Goal: Transaction & Acquisition: Purchase product/service

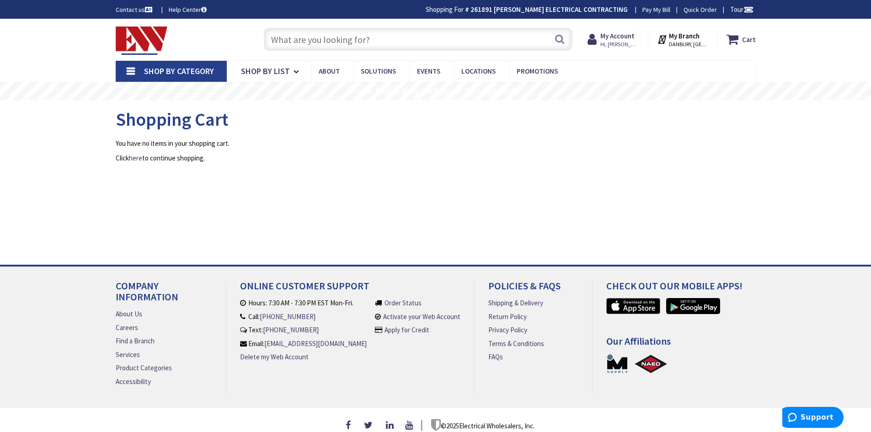
click at [385, 34] on input "text" at bounding box center [418, 39] width 309 height 23
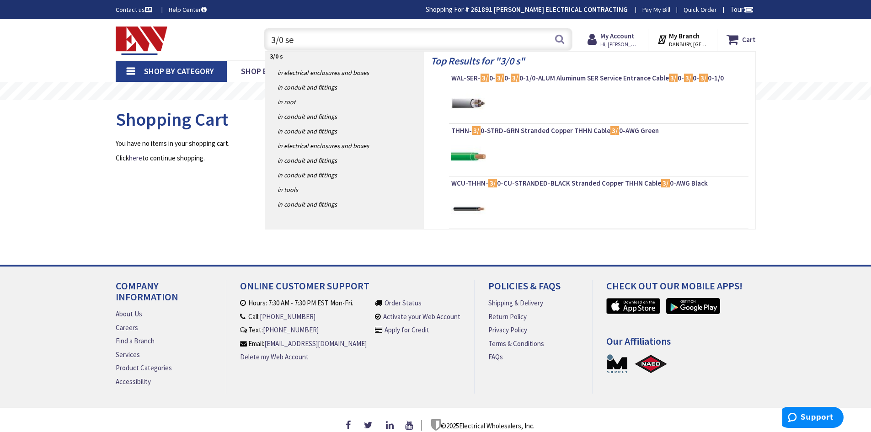
type input "3/0 ser"
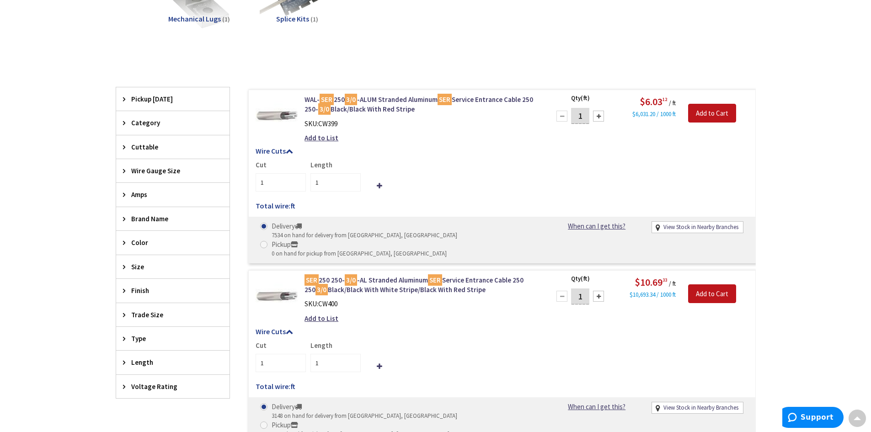
drag, startPoint x: 585, startPoint y: 117, endPoint x: 577, endPoint y: 117, distance: 8.2
click at [577, 117] on input "1" at bounding box center [580, 116] width 18 height 16
type input "41"
click at [716, 117] on input "Add to Cart" at bounding box center [712, 113] width 48 height 19
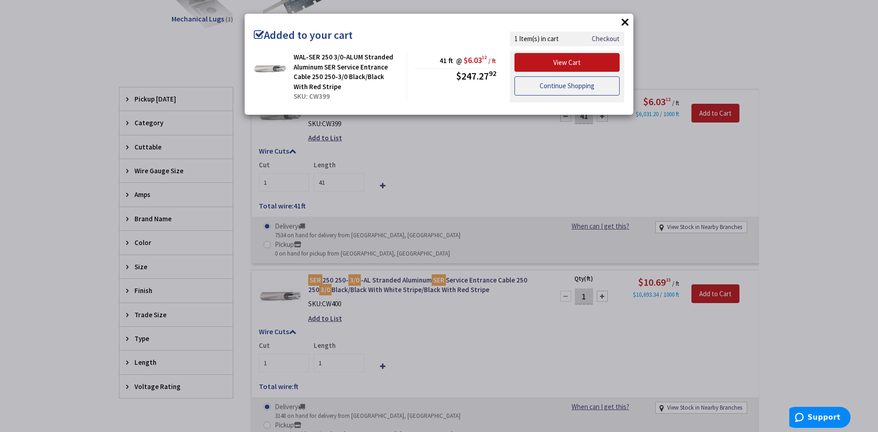
click at [563, 89] on link "Continue Shopping" at bounding box center [566, 85] width 105 height 19
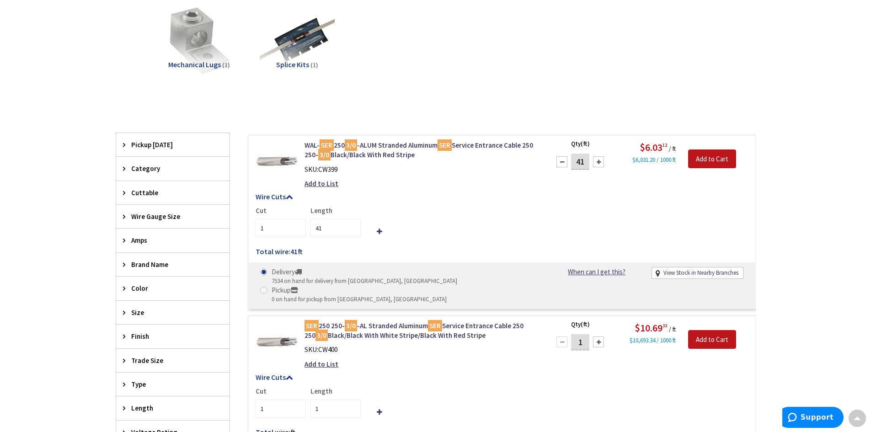
scroll to position [183, 0]
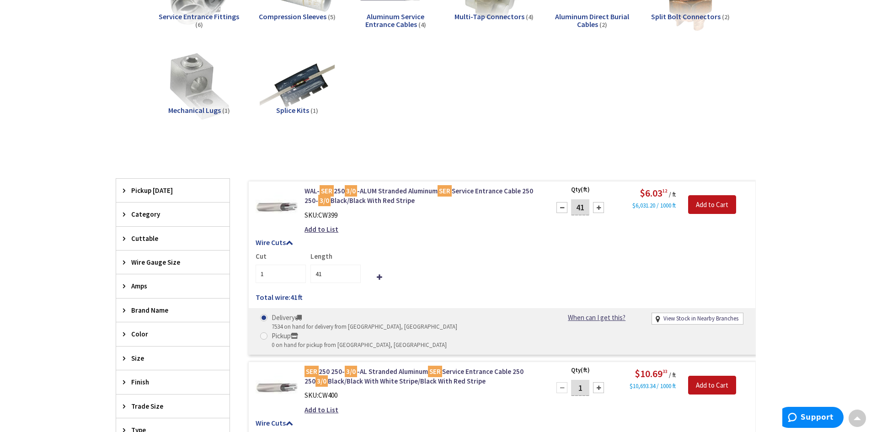
click at [275, 208] on img at bounding box center [277, 207] width 43 height 43
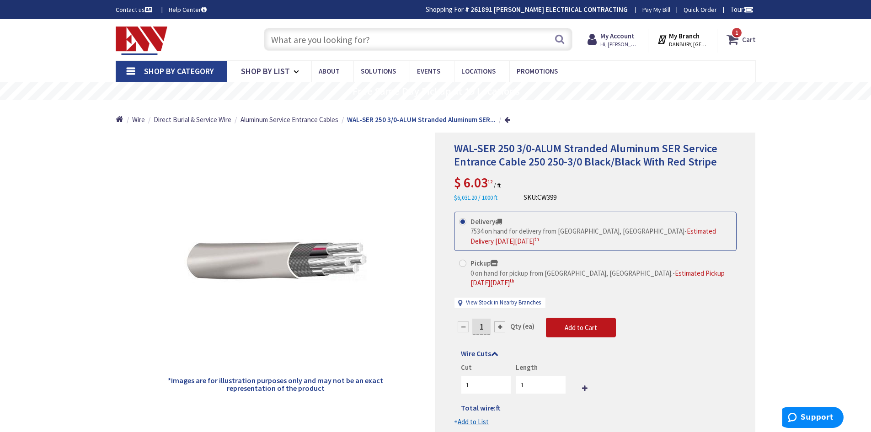
click at [734, 43] on icon at bounding box center [735, 39] width 16 height 16
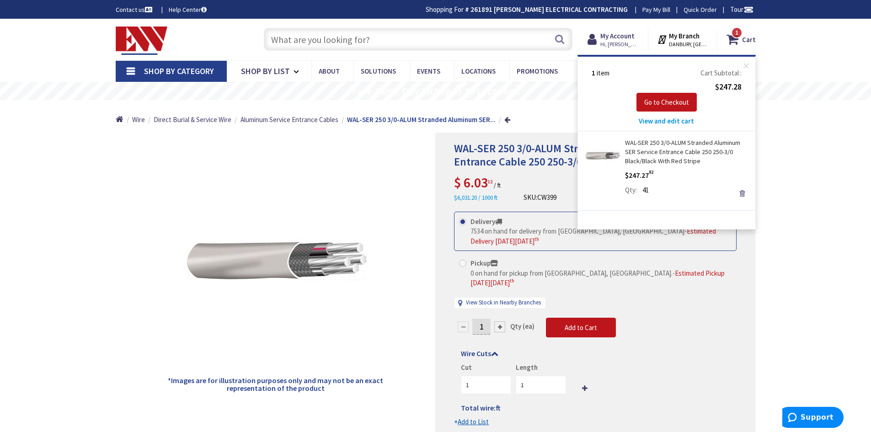
click at [672, 123] on span "View and edit cart" at bounding box center [666, 121] width 55 height 9
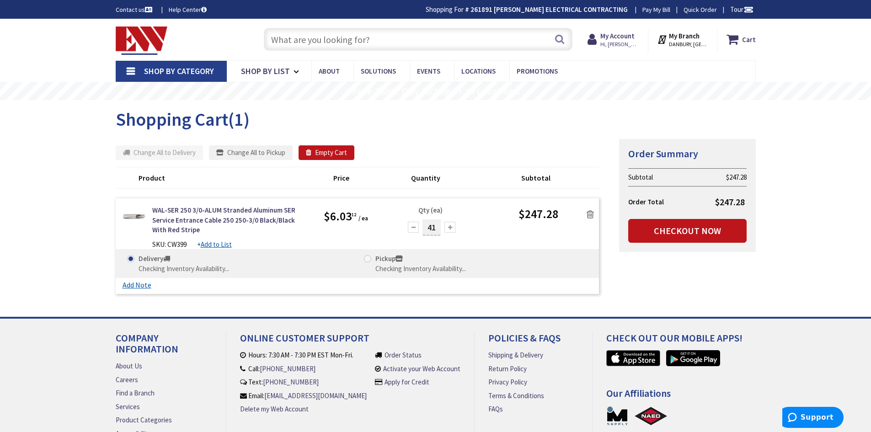
click at [593, 216] on icon at bounding box center [590, 214] width 7 height 9
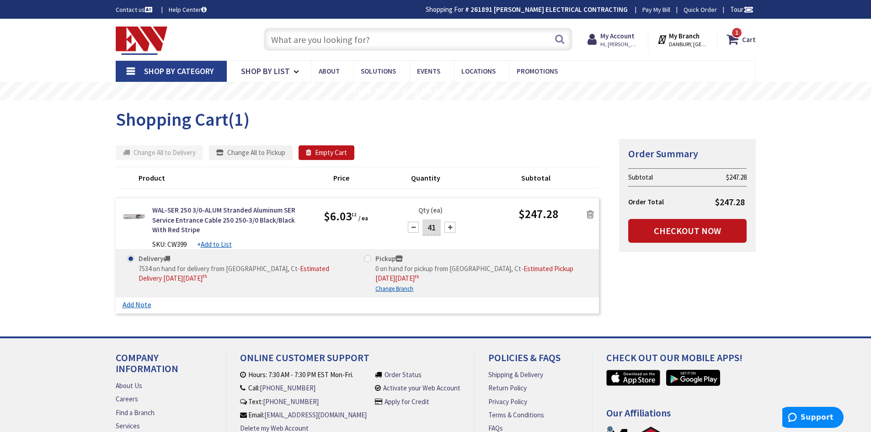
click at [592, 214] on icon at bounding box center [590, 214] width 7 height 9
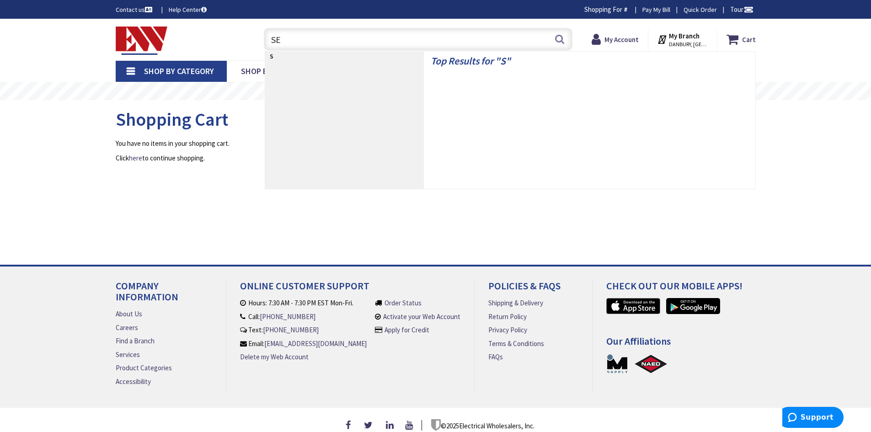
type input "SER"
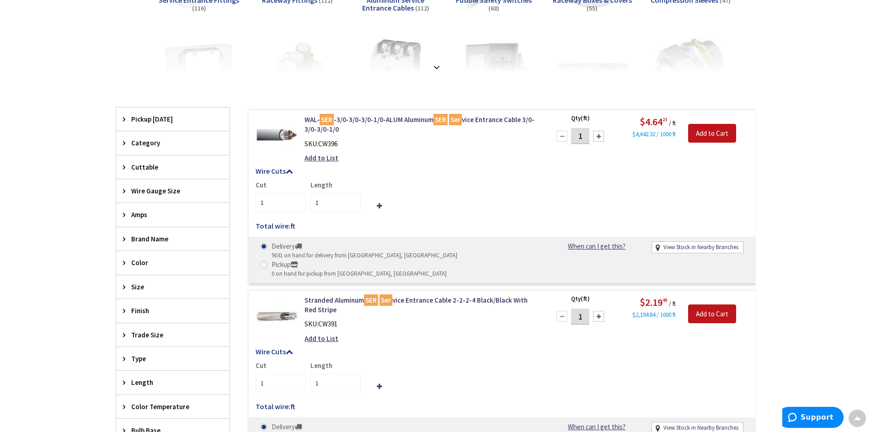
scroll to position [229, 0]
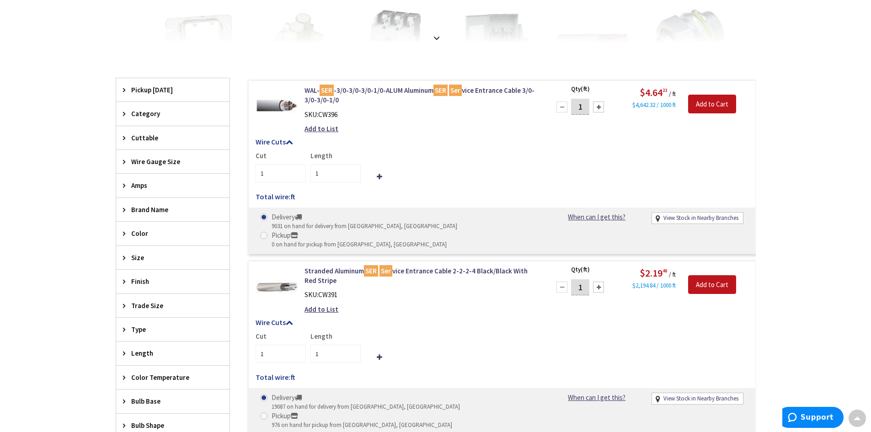
drag, startPoint x: 587, startPoint y: 111, endPoint x: 565, endPoint y: 111, distance: 22.0
click at [565, 111] on div "1" at bounding box center [580, 107] width 55 height 18
type input "41"
click at [712, 101] on input "Add to Cart" at bounding box center [712, 104] width 48 height 19
type input "41"
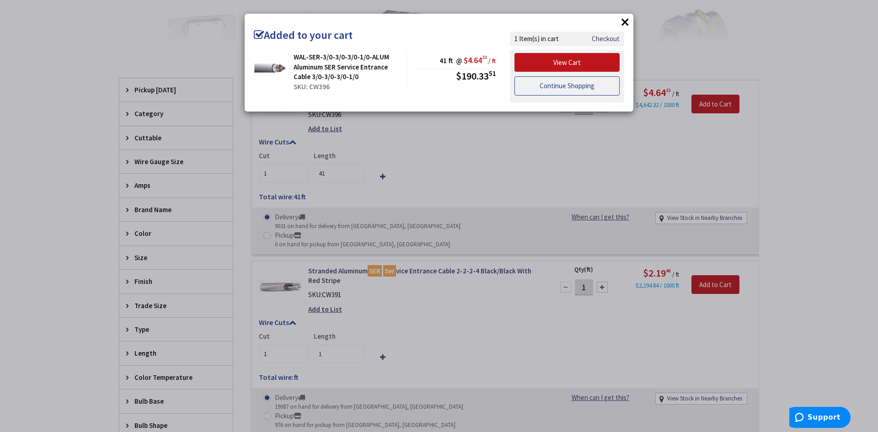
click at [568, 91] on link "Continue Shopping" at bounding box center [566, 85] width 105 height 19
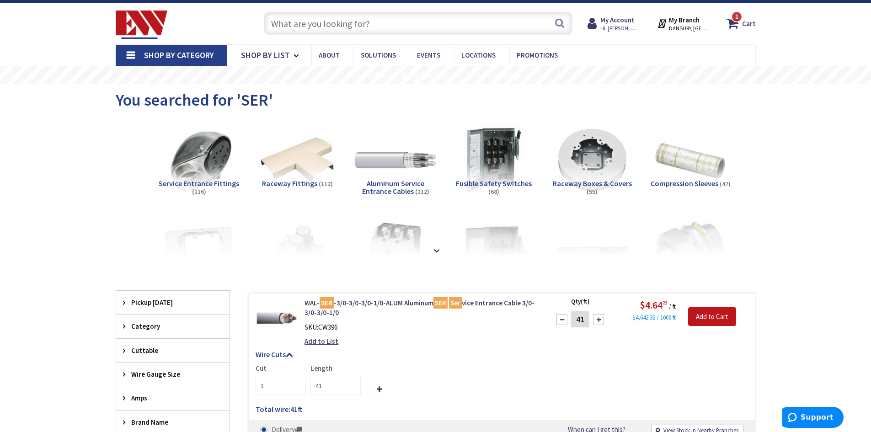
scroll to position [0, 0]
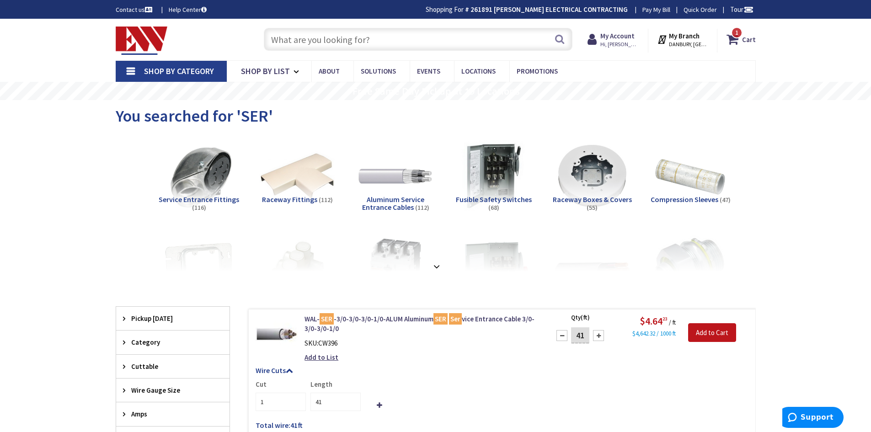
click at [401, 38] on input "text" at bounding box center [418, 39] width 309 height 23
click at [270, 331] on img at bounding box center [277, 335] width 43 height 43
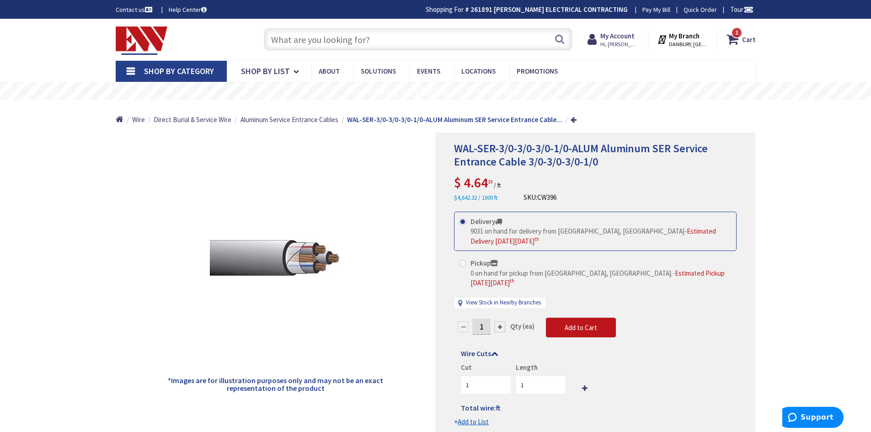
click at [383, 42] on input "text" at bounding box center [418, 39] width 309 height 23
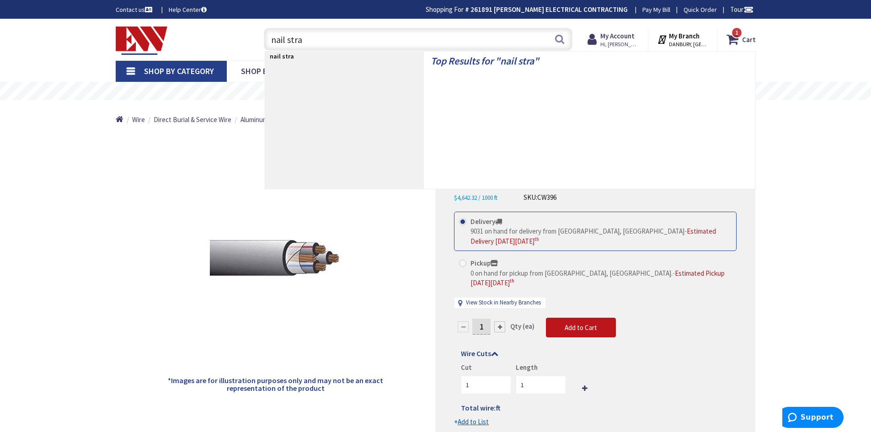
type input "nail strap"
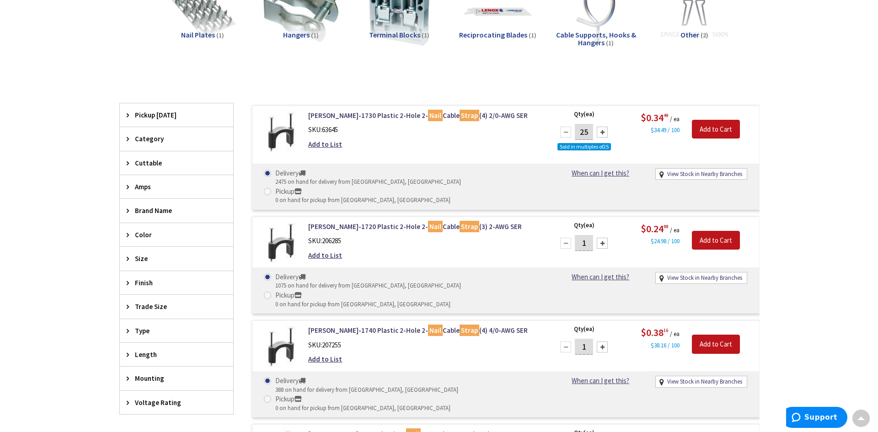
scroll to position [274, 0]
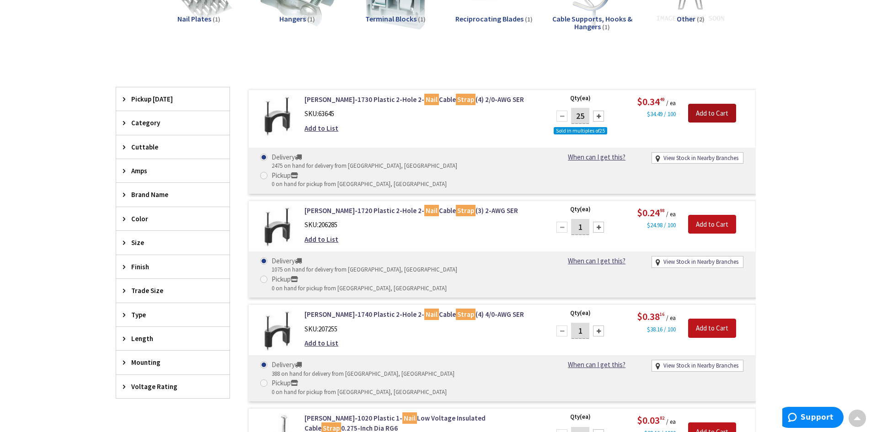
click at [707, 111] on input "Add to Cart" at bounding box center [712, 113] width 48 height 19
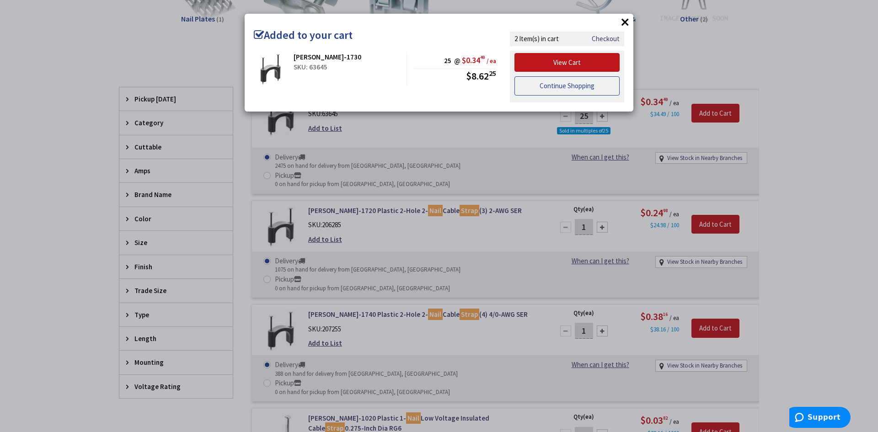
click at [554, 92] on link "Continue Shopping" at bounding box center [566, 85] width 105 height 19
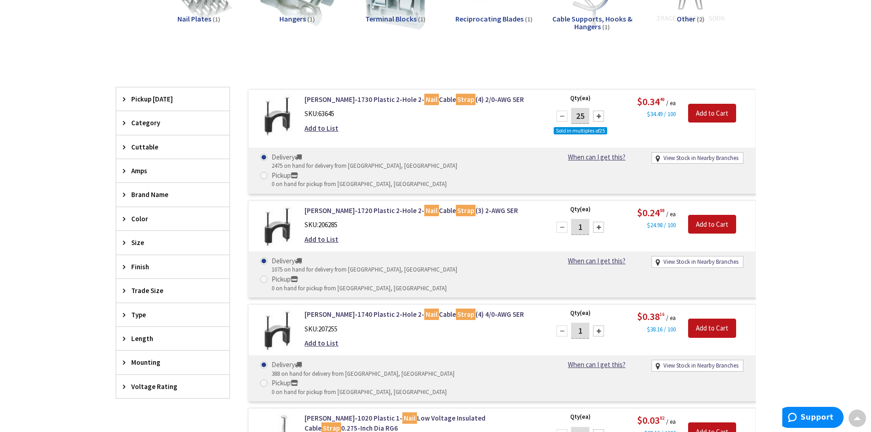
click at [584, 323] on input "1" at bounding box center [580, 331] width 18 height 16
drag, startPoint x: 588, startPoint y: 290, endPoint x: 570, endPoint y: 294, distance: 18.3
click at [570, 322] on div "10" at bounding box center [580, 331] width 55 height 18
type input "16"
click at [712, 319] on input "Add to Cart" at bounding box center [712, 328] width 48 height 19
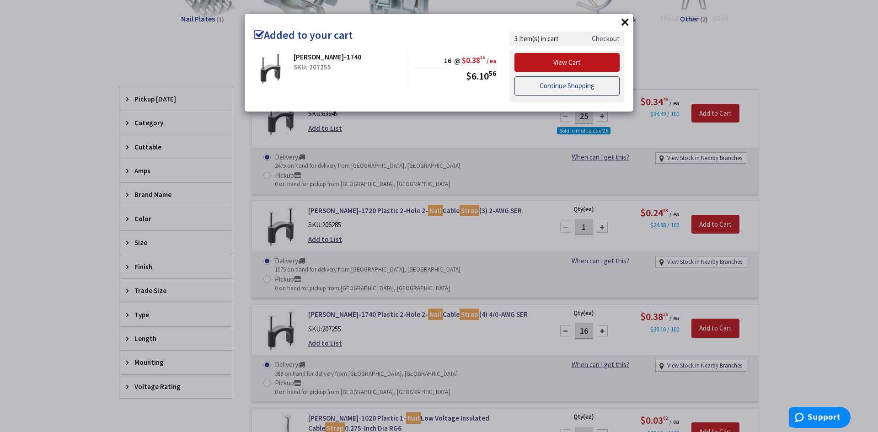
click at [577, 86] on link "Continue Shopping" at bounding box center [566, 85] width 105 height 19
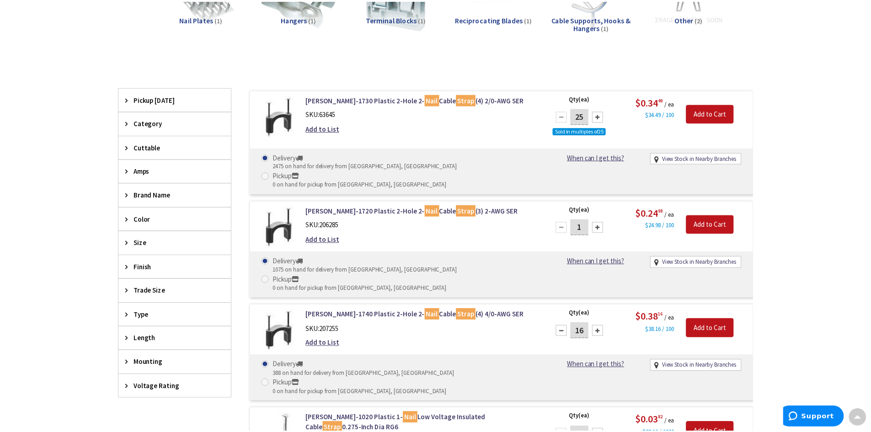
scroll to position [0, 0]
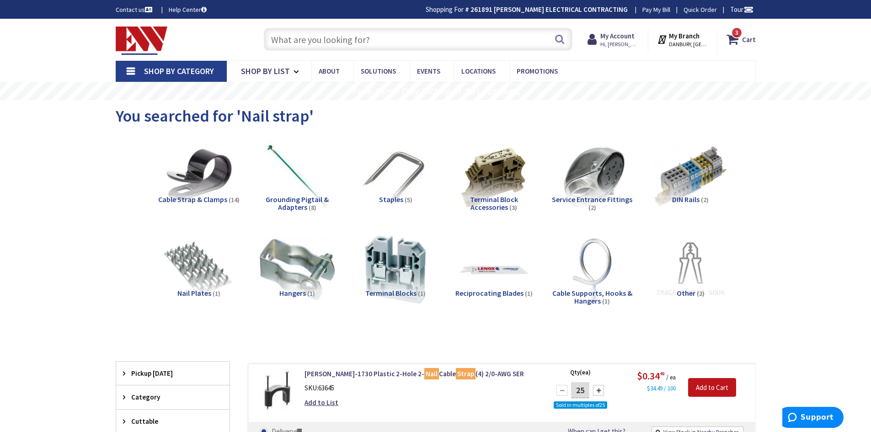
click at [380, 32] on input "text" at bounding box center [418, 39] width 309 height 23
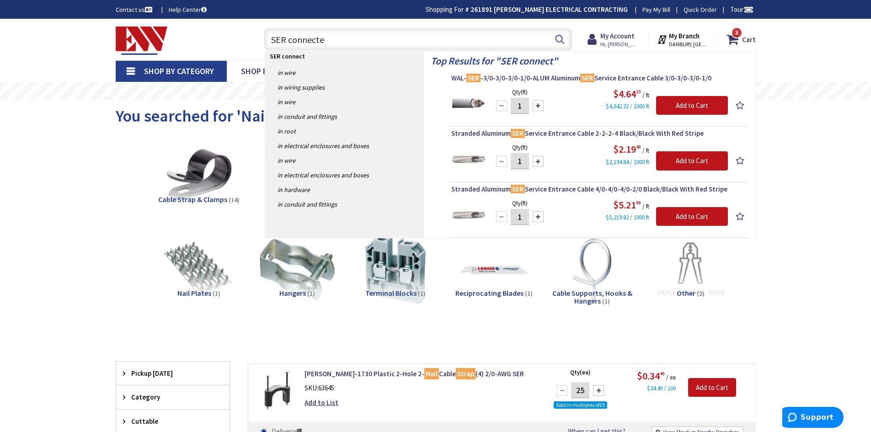
type input "SER connecter"
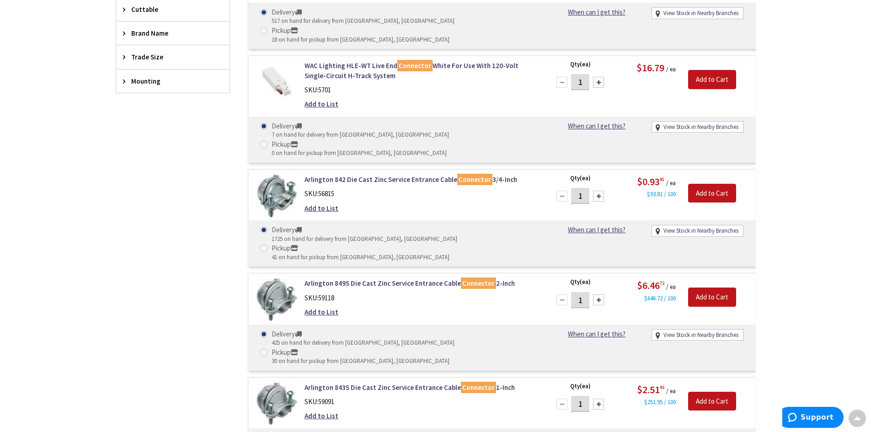
scroll to position [366, 0]
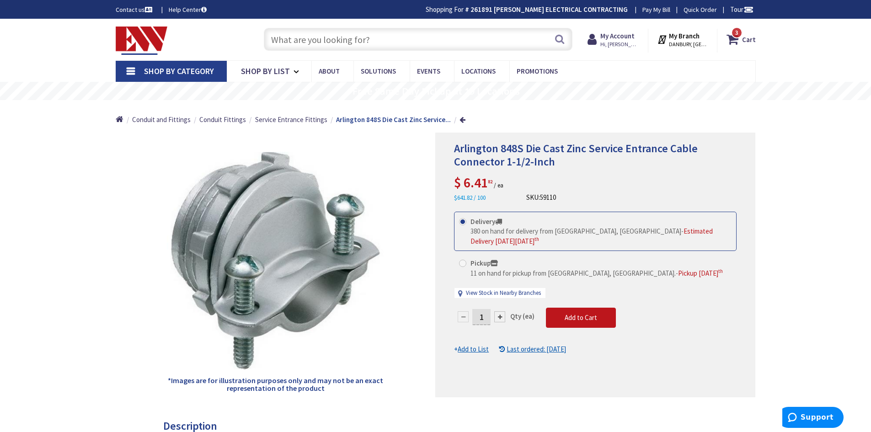
click at [499, 311] on div at bounding box center [499, 316] width 11 height 11
type input "2"
click at [581, 313] on span "Add to Cart" at bounding box center [581, 317] width 32 height 9
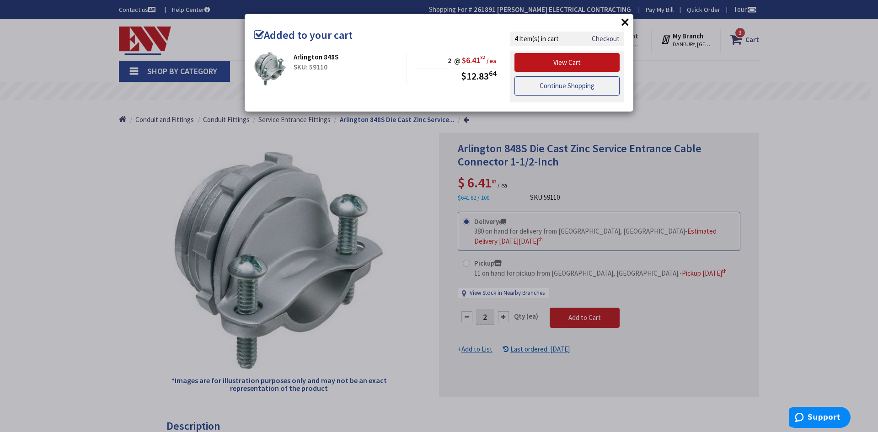
click at [580, 93] on link "Continue Shopping" at bounding box center [566, 85] width 105 height 19
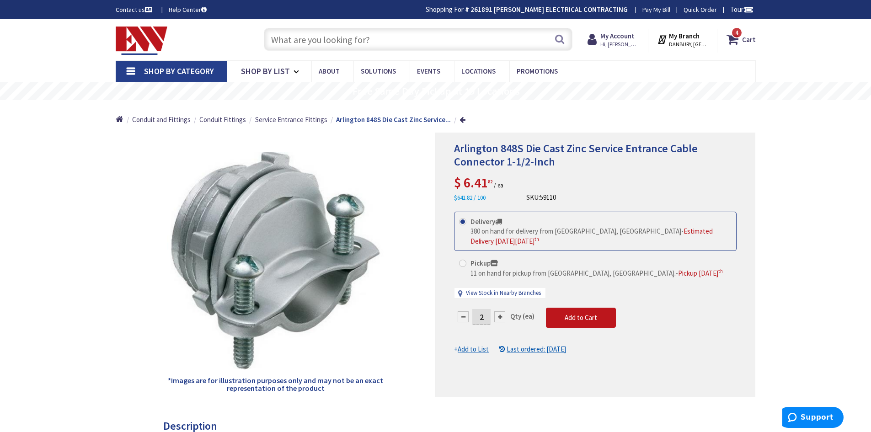
click at [384, 38] on input "text" at bounding box center [418, 39] width 309 height 23
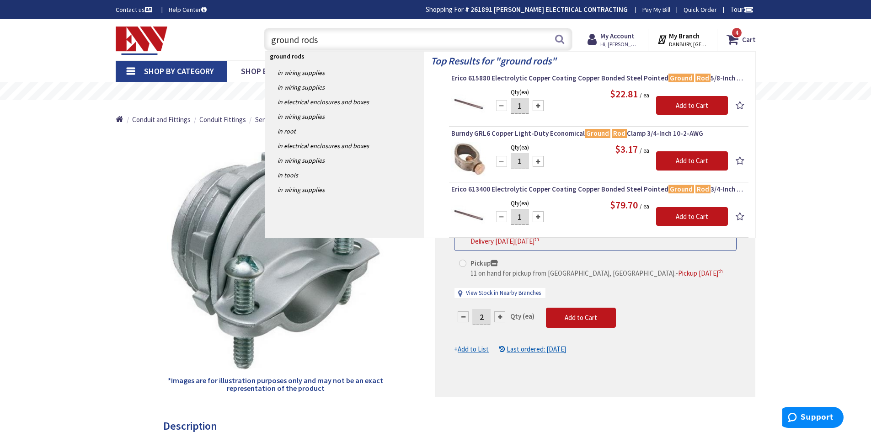
type input "ground rods"
click at [540, 107] on div at bounding box center [538, 105] width 11 height 11
type input "2"
click at [695, 106] on input "Add to Cart" at bounding box center [692, 105] width 72 height 19
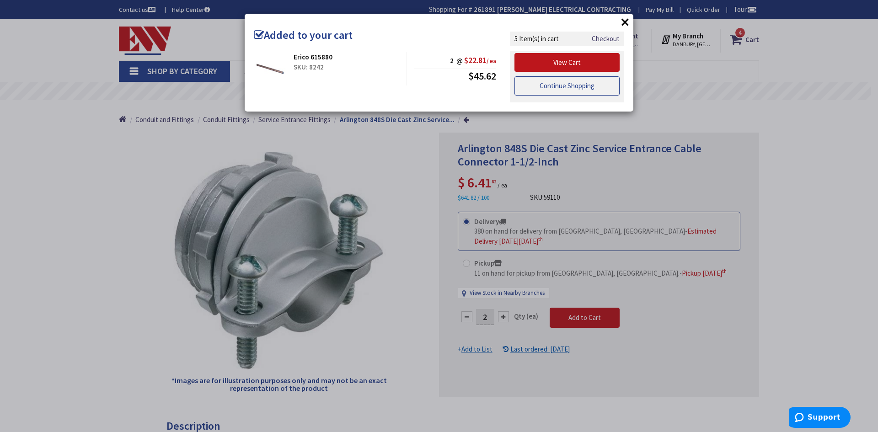
click at [572, 87] on link "Continue Shopping" at bounding box center [566, 85] width 105 height 19
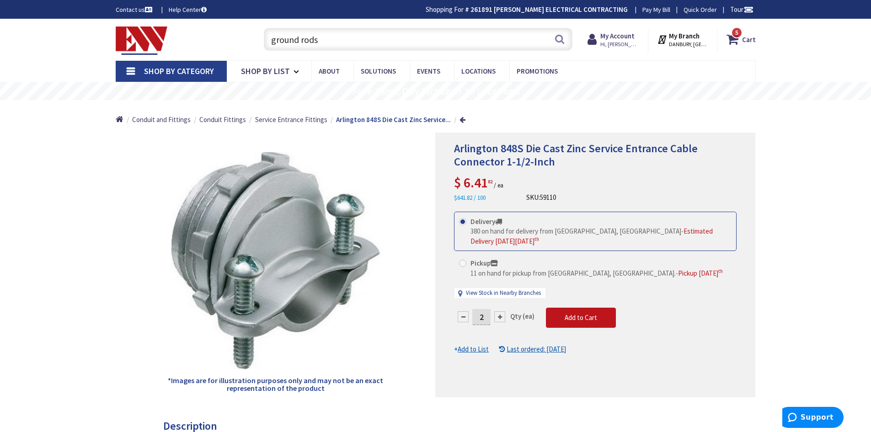
drag, startPoint x: 338, startPoint y: 38, endPoint x: 315, endPoint y: 39, distance: 23.4
click at [315, 39] on input "ground rods" at bounding box center [418, 39] width 309 height 23
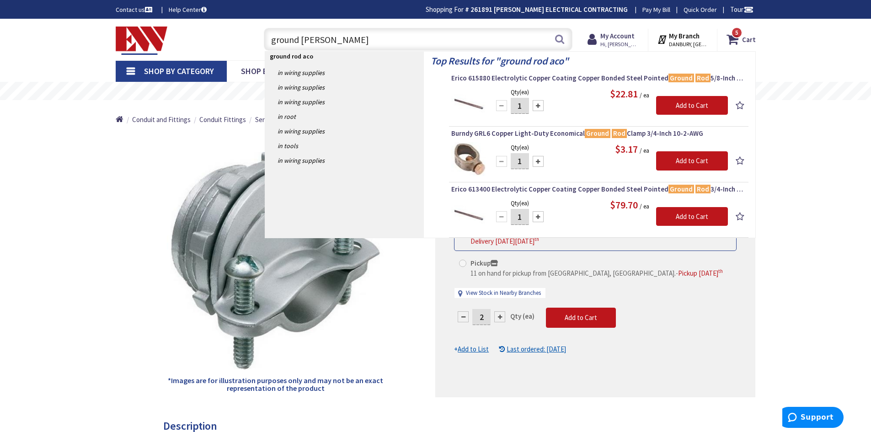
type input "ground rod acorn"
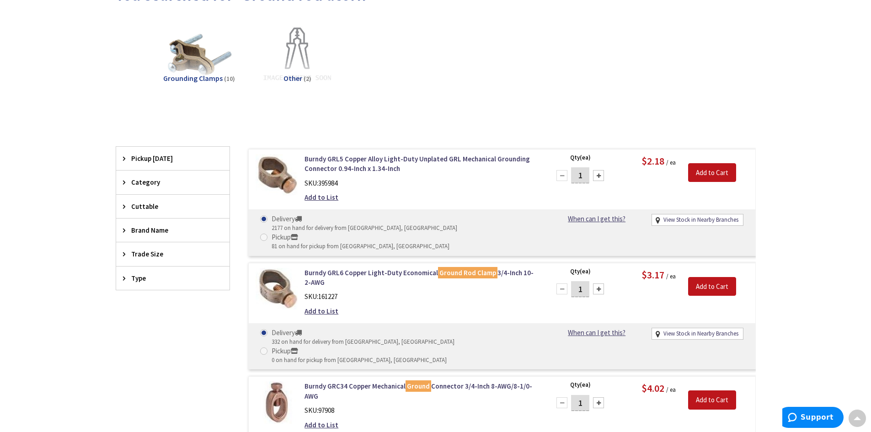
scroll to position [137, 0]
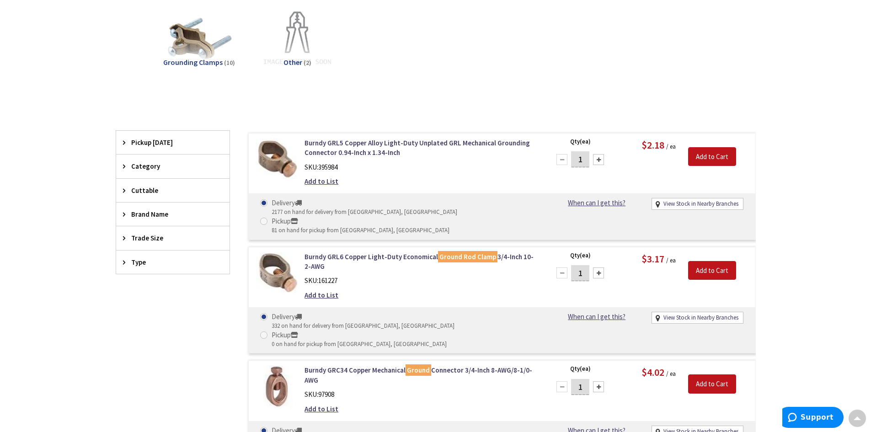
click at [598, 159] on div at bounding box center [598, 159] width 11 height 11
type input "2"
click at [721, 156] on input "Add to Cart" at bounding box center [712, 156] width 48 height 19
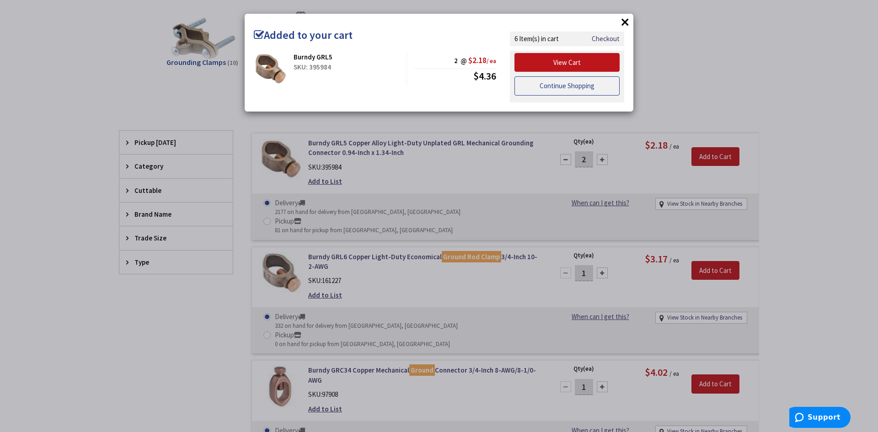
click at [574, 89] on link "Continue Shopping" at bounding box center [566, 85] width 105 height 19
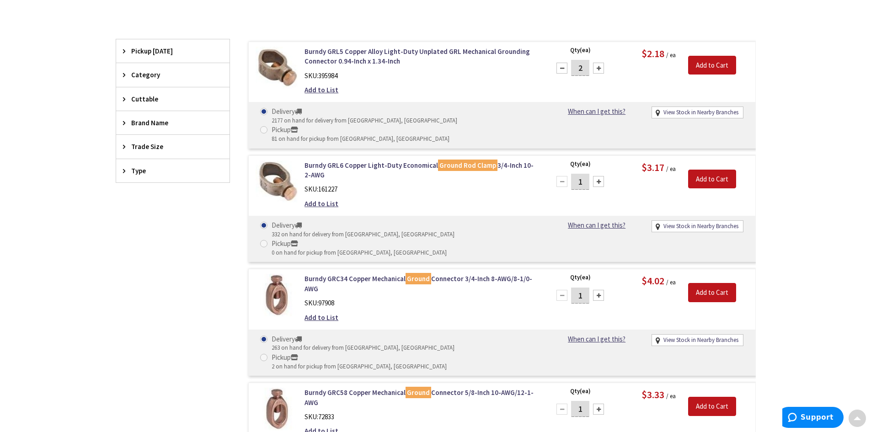
scroll to position [0, 0]
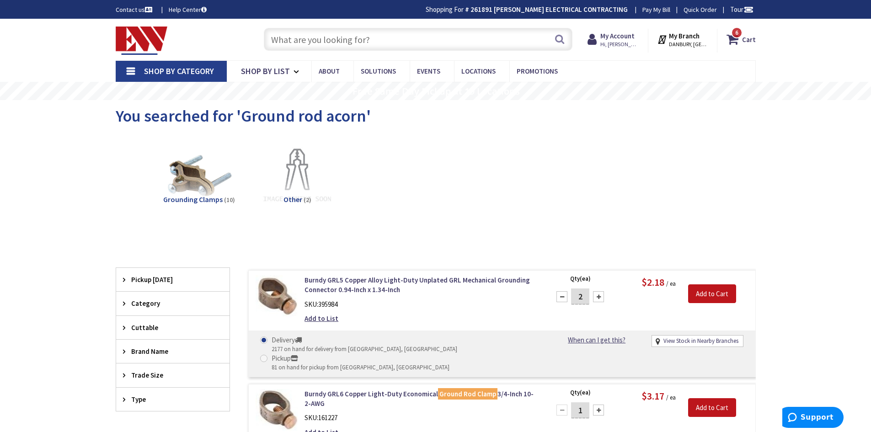
click at [360, 42] on input "text" at bounding box center [418, 39] width 309 height 23
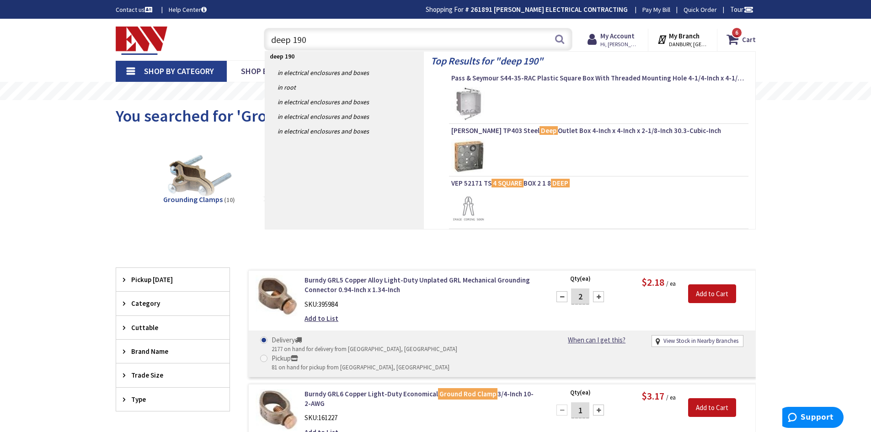
type input "deep 1900"
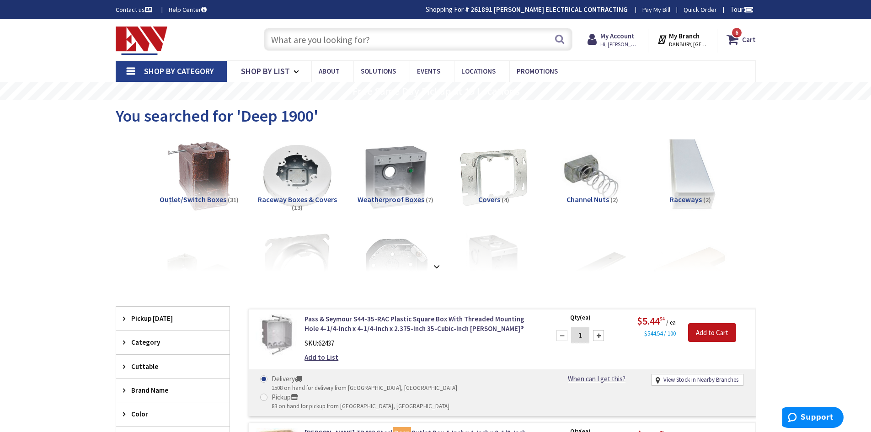
click at [417, 45] on input "text" at bounding box center [418, 39] width 309 height 23
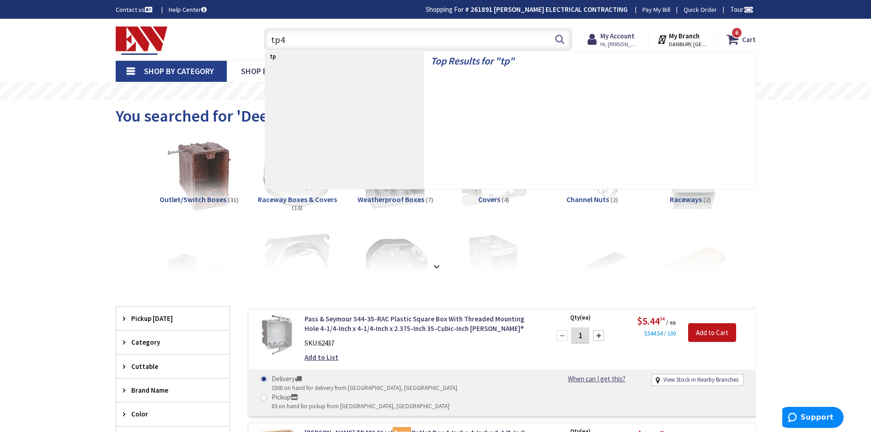
type input "tp40"
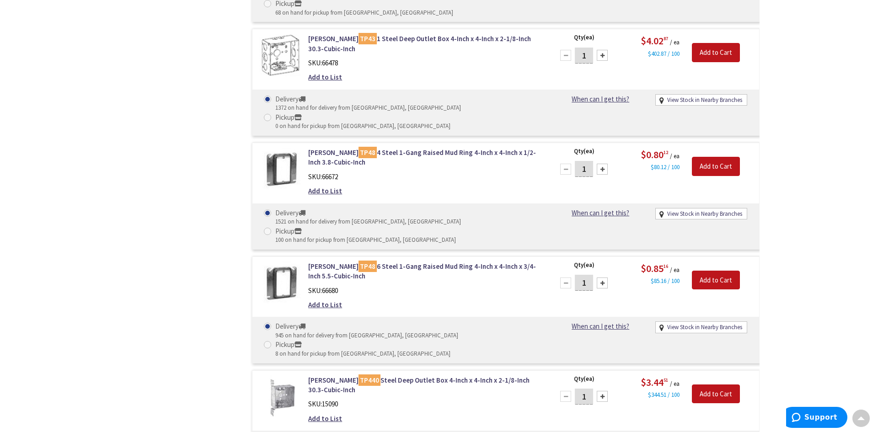
scroll to position [2332, 0]
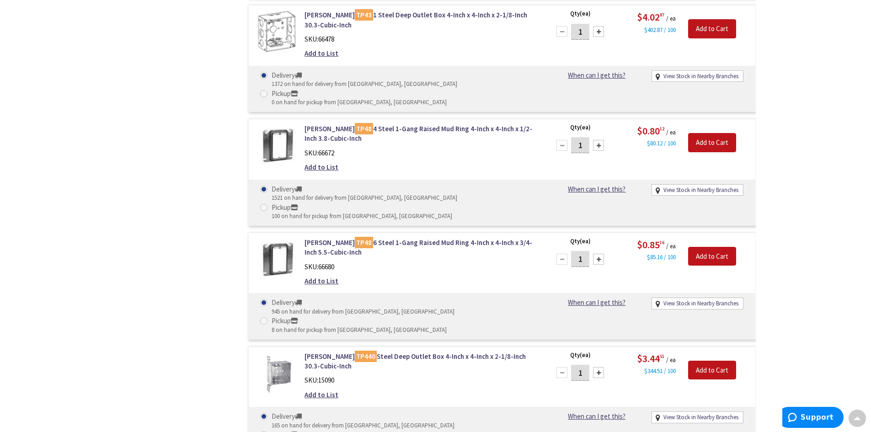
drag, startPoint x: 582, startPoint y: 180, endPoint x: 572, endPoint y: 183, distance: 10.0
type input "24"
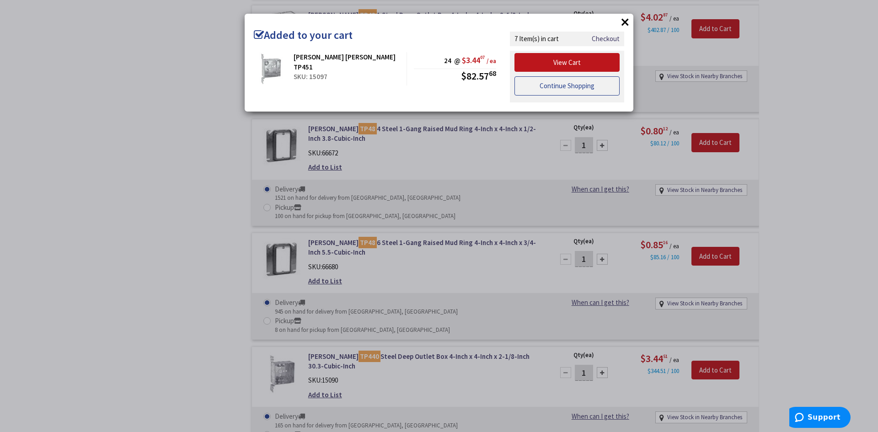
click at [578, 94] on link "Continue Shopping" at bounding box center [566, 85] width 105 height 19
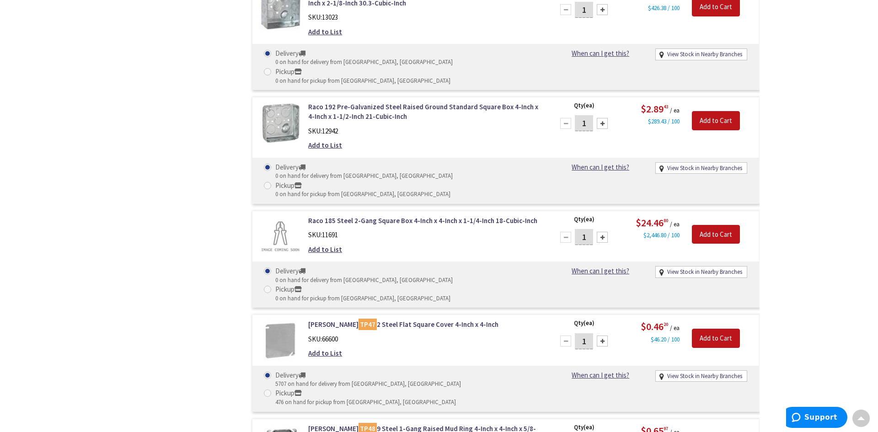
scroll to position [1646, 0]
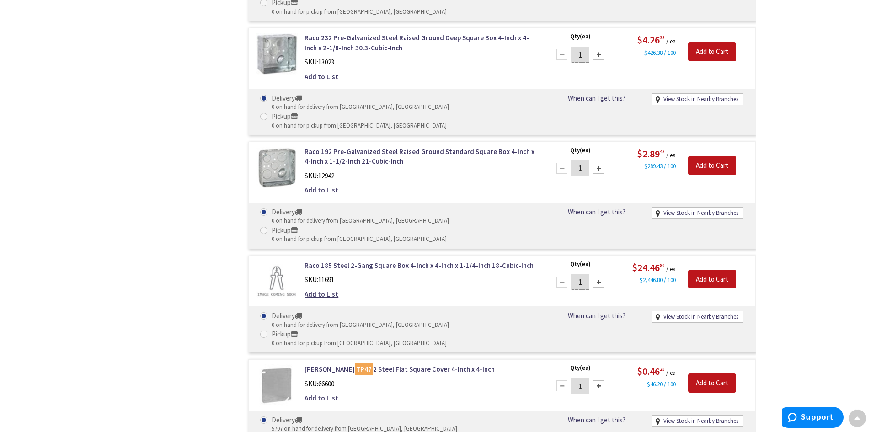
type input "12"
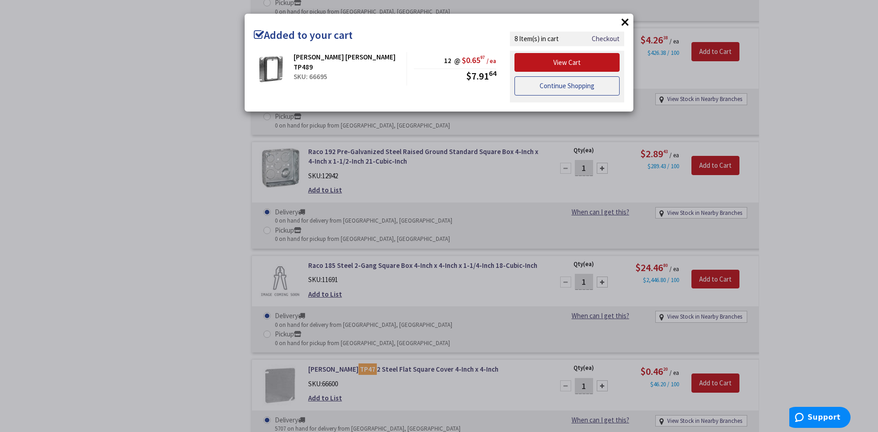
click at [575, 87] on link "Continue Shopping" at bounding box center [566, 85] width 105 height 19
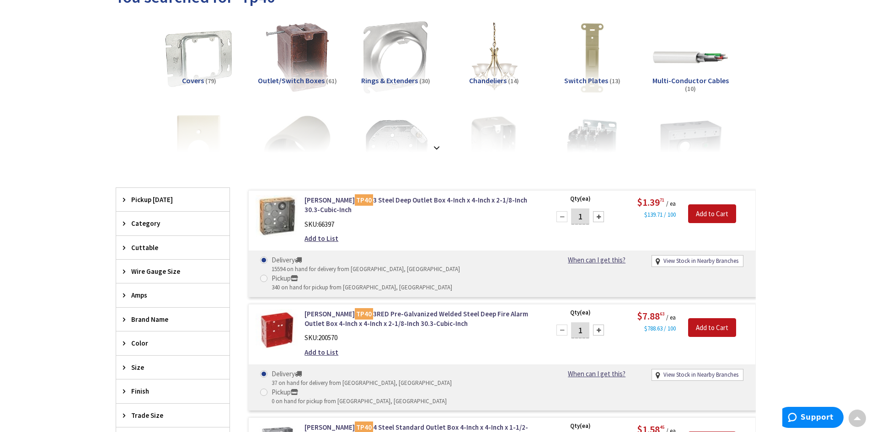
scroll to position [0, 0]
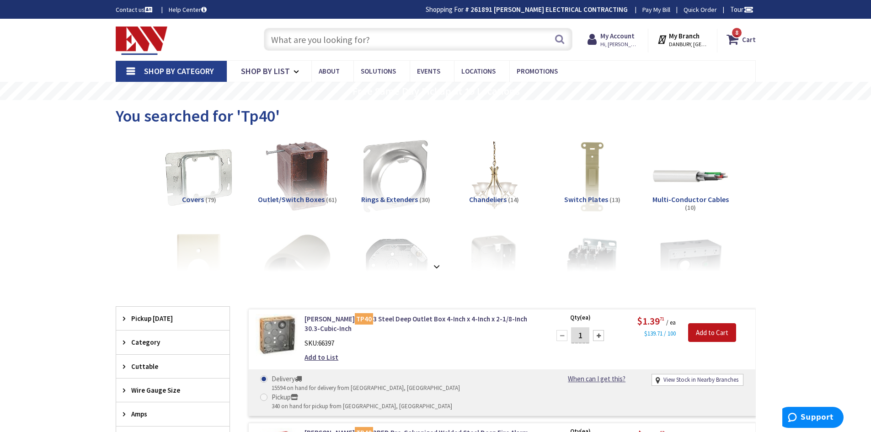
click at [380, 39] on input "text" at bounding box center [418, 39] width 309 height 23
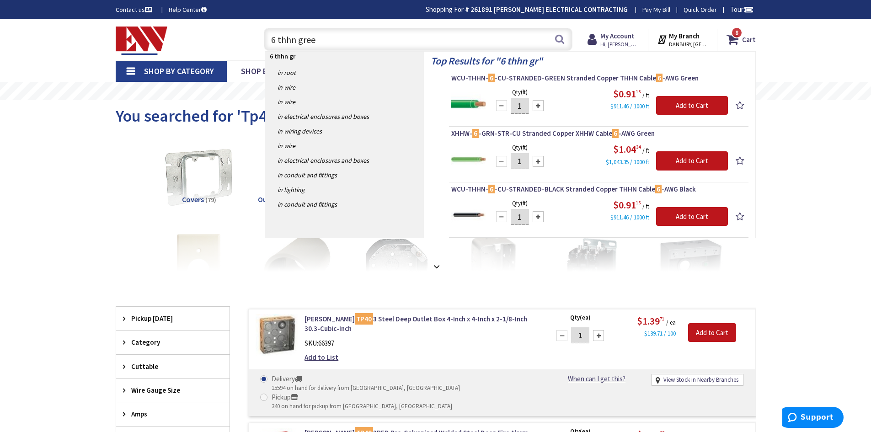
type input "6 thhn green"
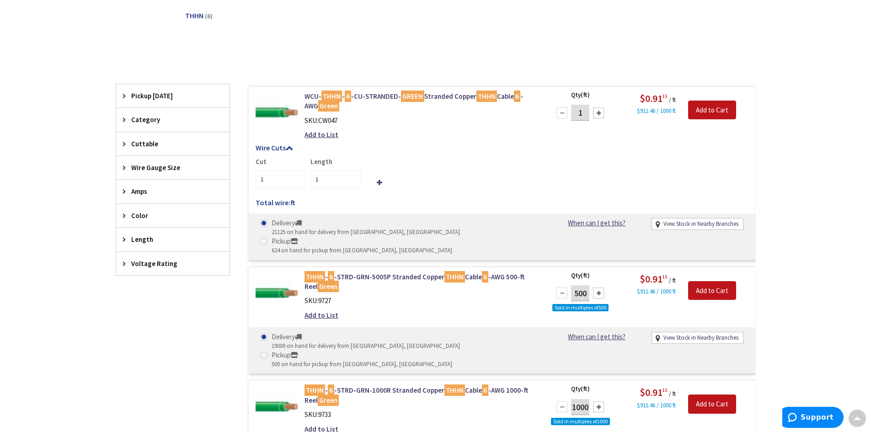
scroll to position [183, 0]
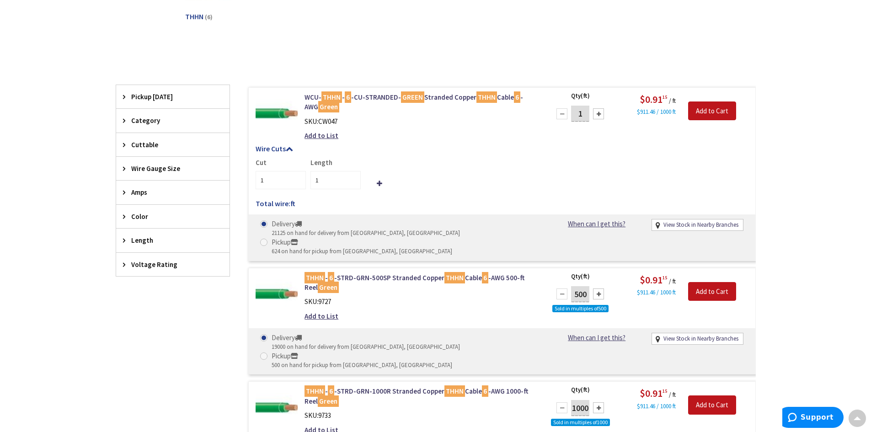
drag, startPoint x: 584, startPoint y: 114, endPoint x: 577, endPoint y: 115, distance: 6.9
click at [577, 115] on input "1" at bounding box center [580, 114] width 18 height 16
type input "22"
click at [708, 107] on input "Add to Cart" at bounding box center [712, 111] width 48 height 19
type input "22"
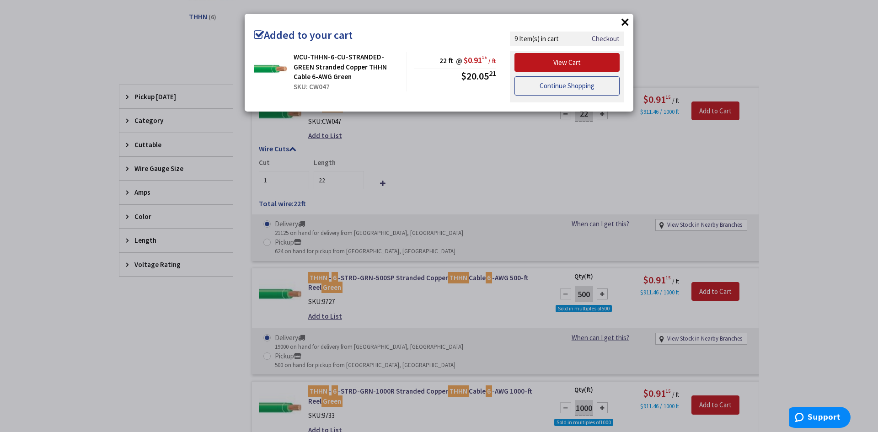
click at [556, 85] on link "Continue Shopping" at bounding box center [566, 85] width 105 height 19
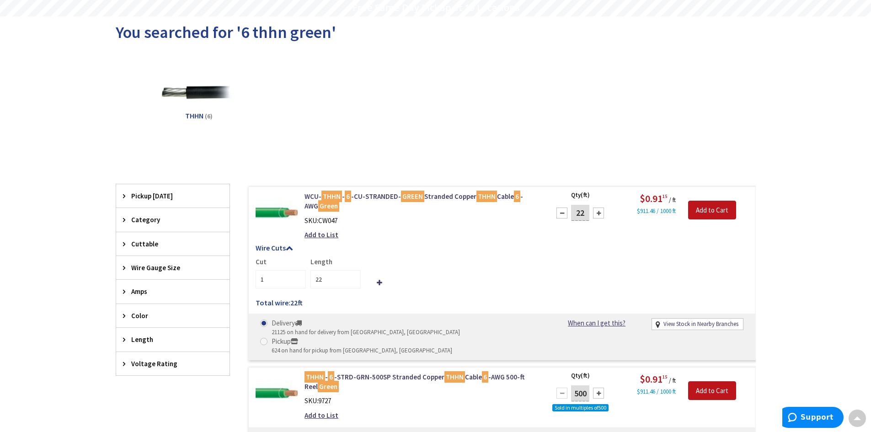
scroll to position [0, 0]
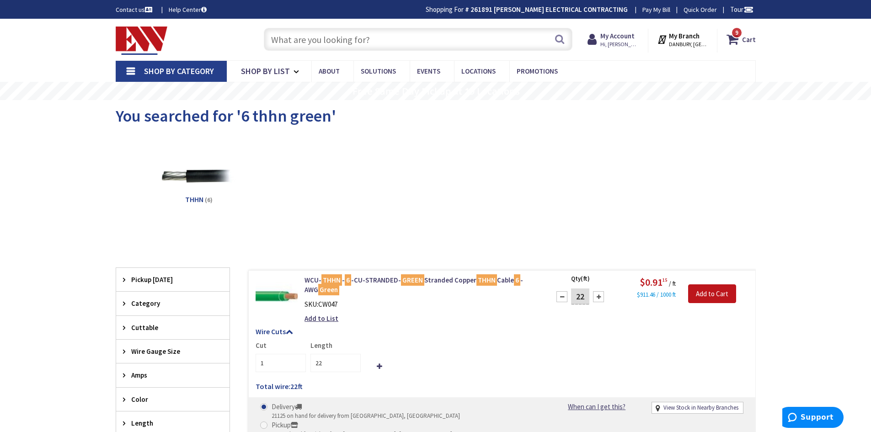
click at [421, 42] on input "text" at bounding box center [418, 39] width 309 height 23
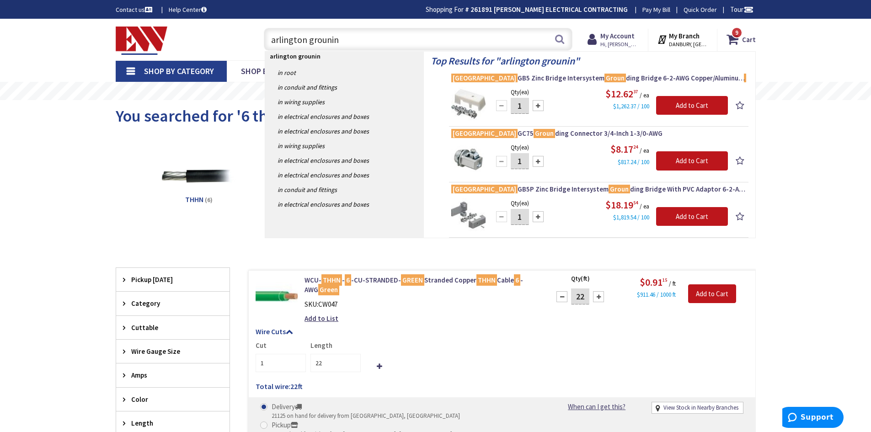
type input "arlington grouning"
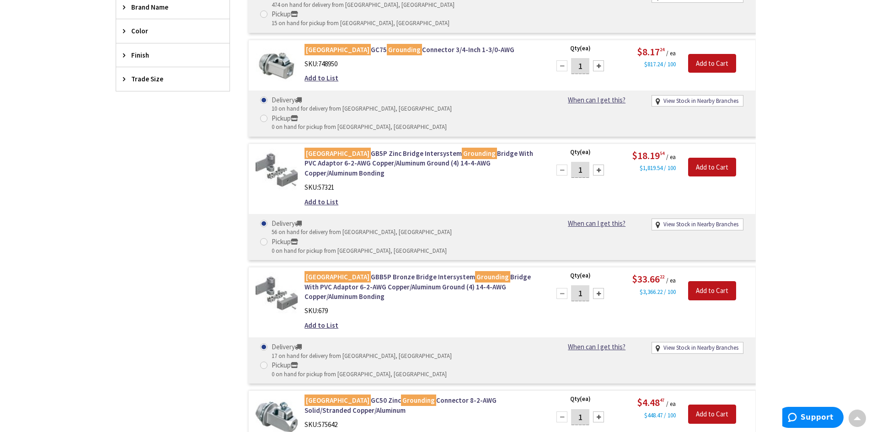
scroll to position [366, 0]
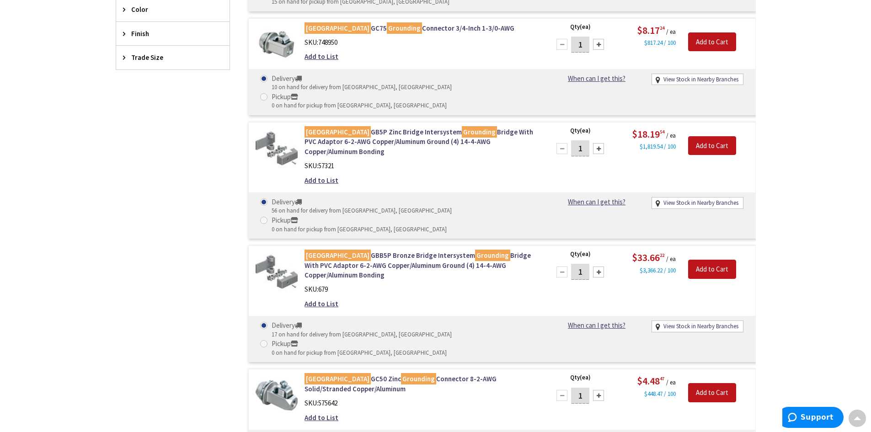
click at [603, 390] on div at bounding box center [598, 395] width 11 height 11
type input "2"
click at [711, 383] on input "Add to Cart" at bounding box center [712, 392] width 48 height 19
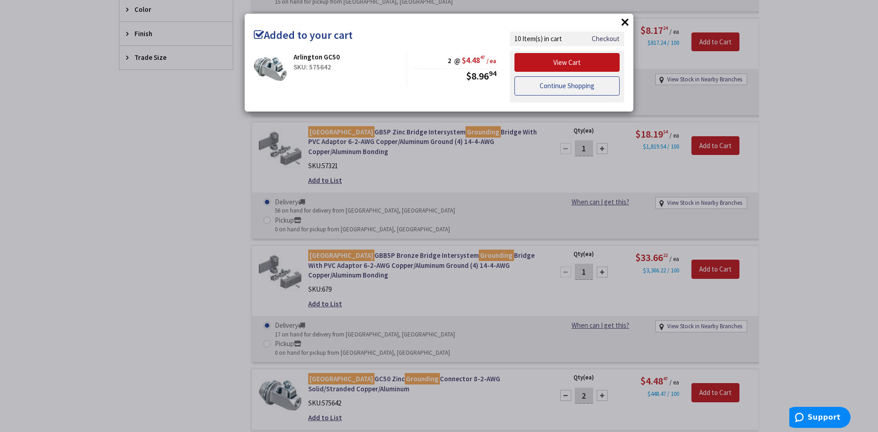
click at [580, 88] on link "Continue Shopping" at bounding box center [566, 85] width 105 height 19
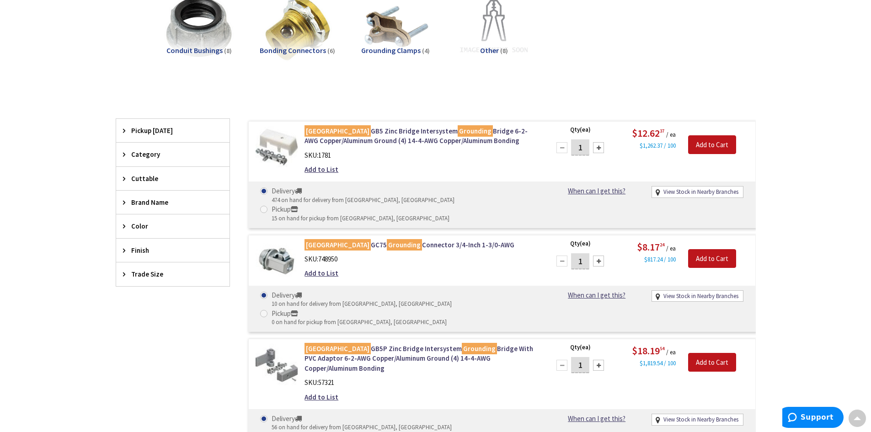
scroll to position [137, 0]
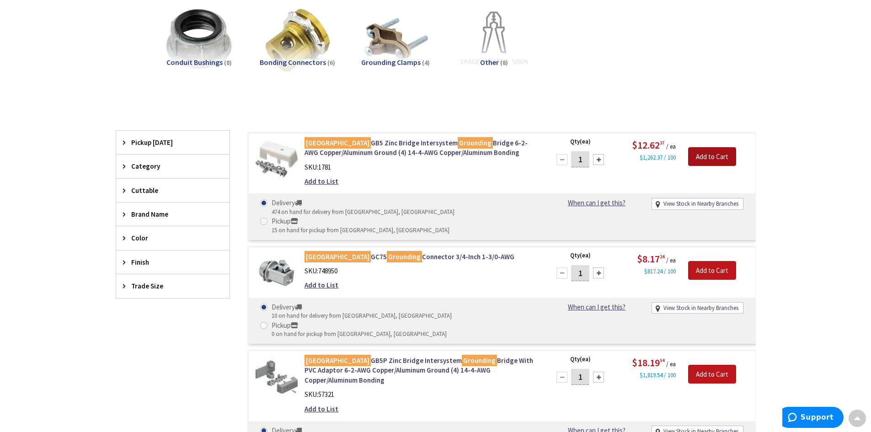
click at [714, 152] on input "Add to Cart" at bounding box center [712, 156] width 48 height 19
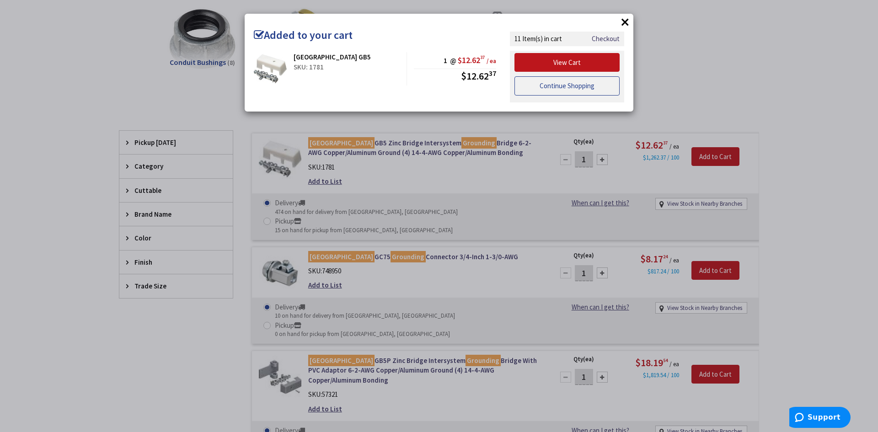
click at [566, 88] on link "Continue Shopping" at bounding box center [566, 85] width 105 height 19
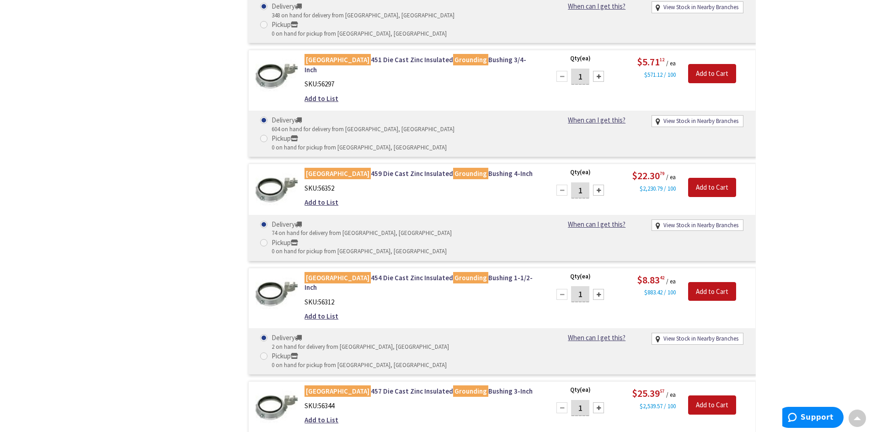
scroll to position [20, 0]
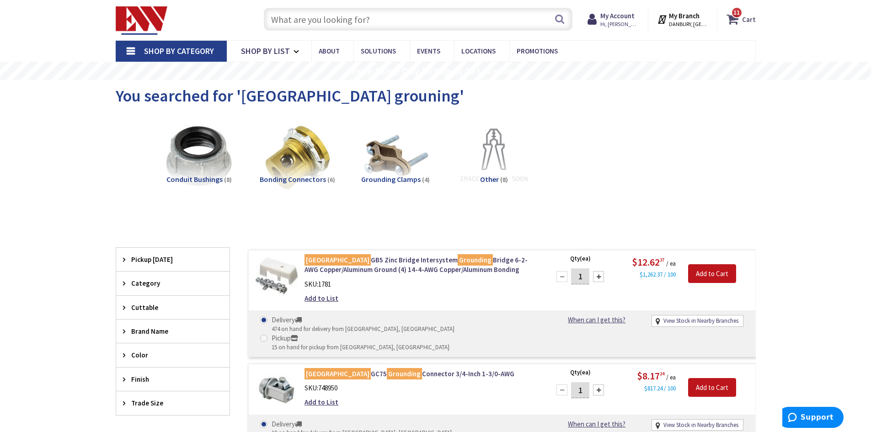
click at [733, 18] on icon at bounding box center [735, 19] width 16 height 16
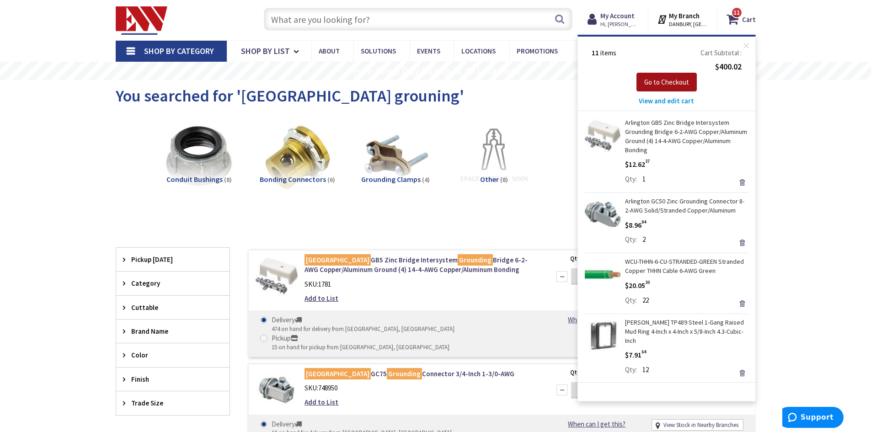
click at [667, 85] on span "Go to Checkout" at bounding box center [666, 82] width 45 height 9
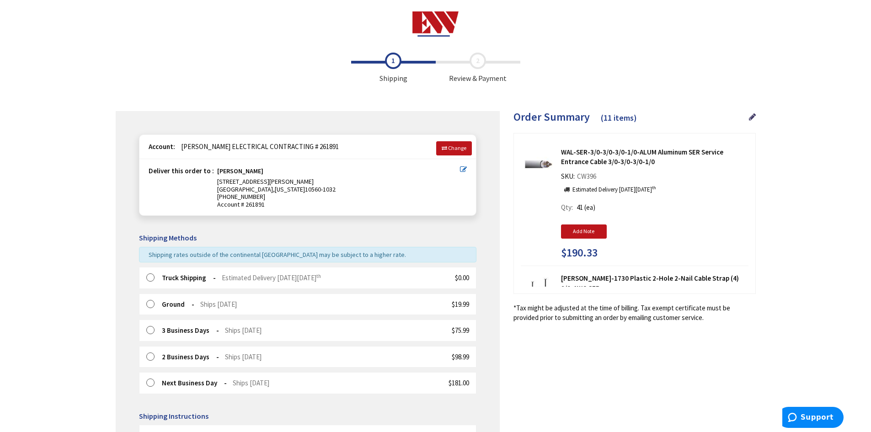
click at [148, 280] on label at bounding box center [153, 277] width 14 height 9
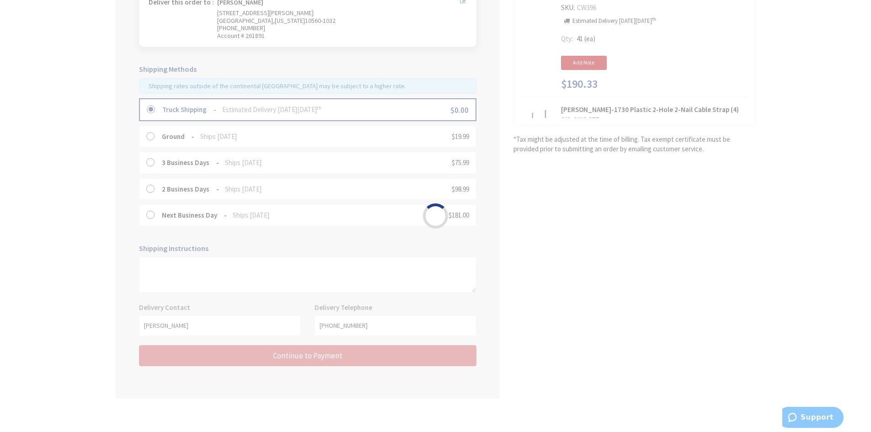
scroll to position [174, 0]
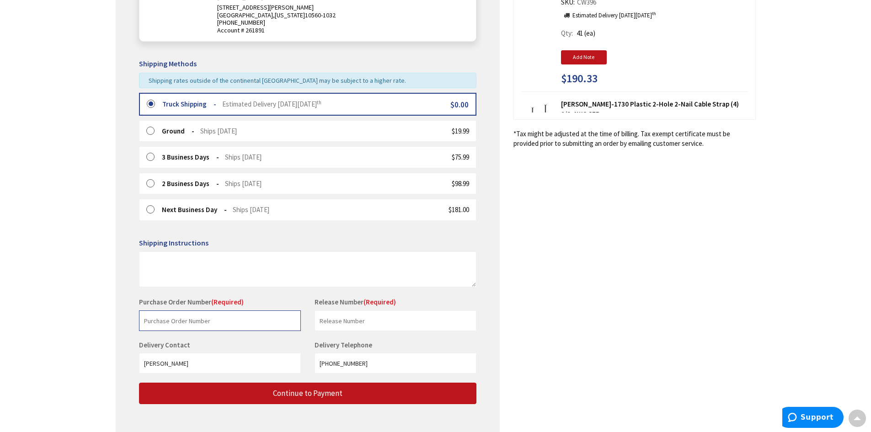
click at [265, 329] on input "text" at bounding box center [220, 320] width 162 height 21
type input "[PERSON_NAME]"
click at [453, 328] on input "text" at bounding box center [396, 320] width 162 height 21
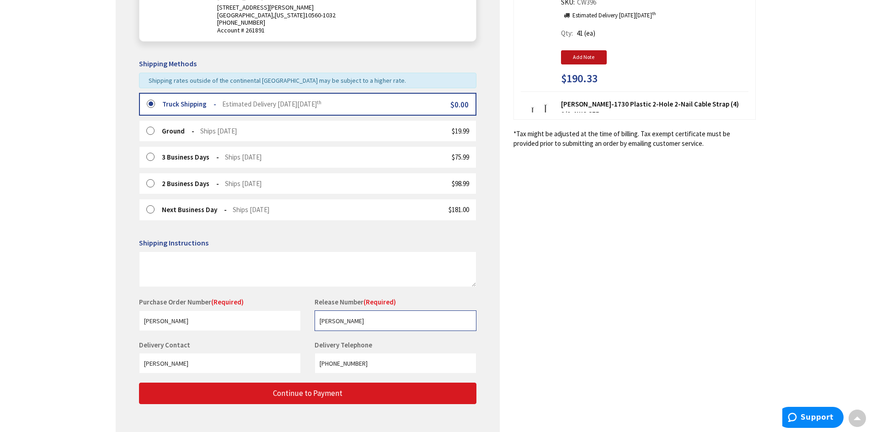
type input "[PERSON_NAME]"
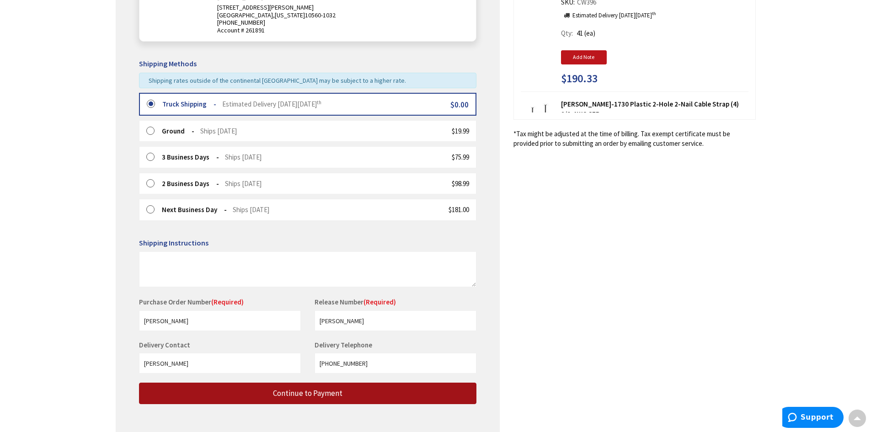
click at [402, 389] on button "Continue to Payment" at bounding box center [307, 393] width 337 height 21
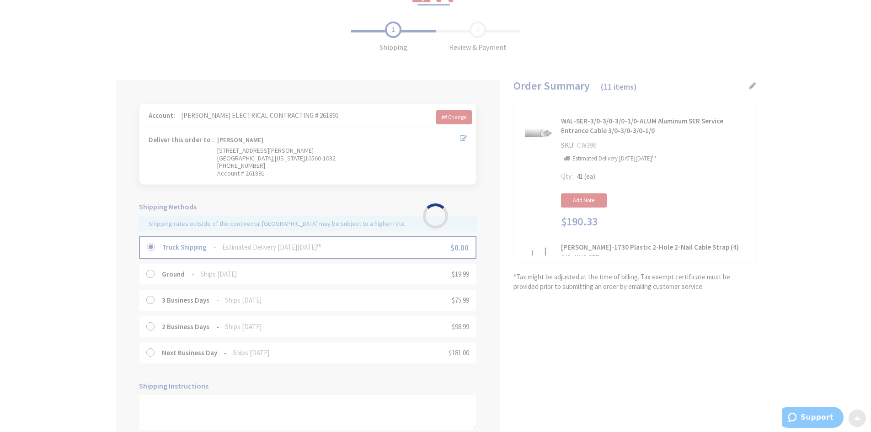
scroll to position [0, 0]
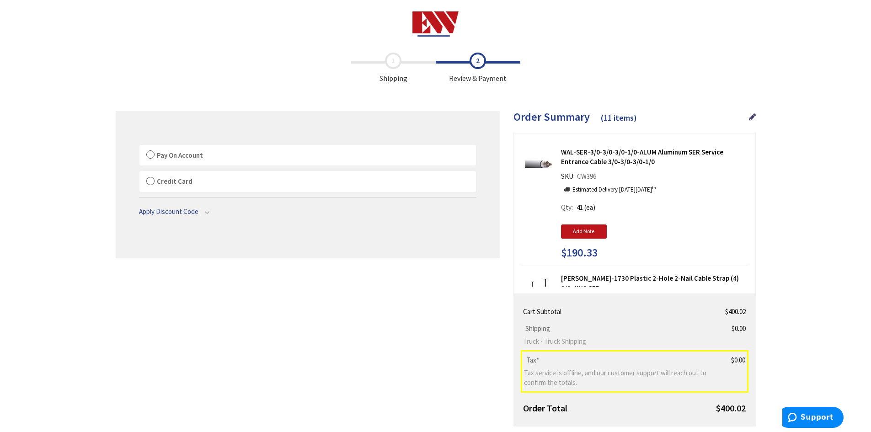
click at [151, 159] on label "Pay On Account" at bounding box center [307, 155] width 337 height 21
click at [139, 147] on input "Pay On Account" at bounding box center [139, 147] width 0 height 0
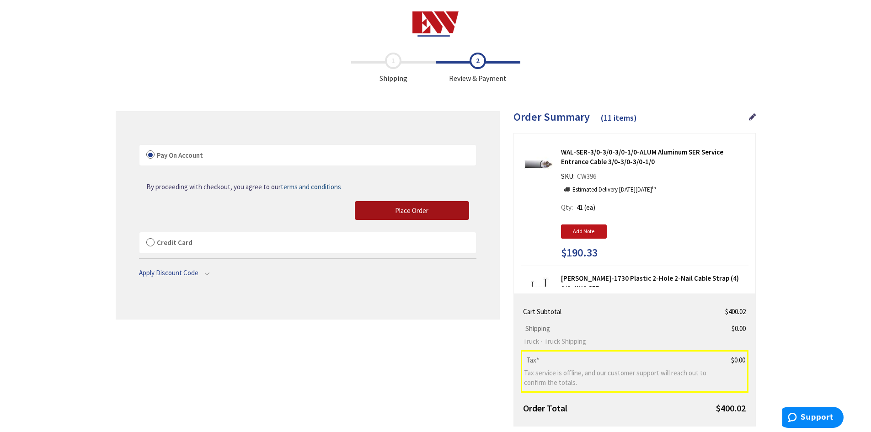
click at [405, 214] on span "Place Order" at bounding box center [411, 210] width 33 height 9
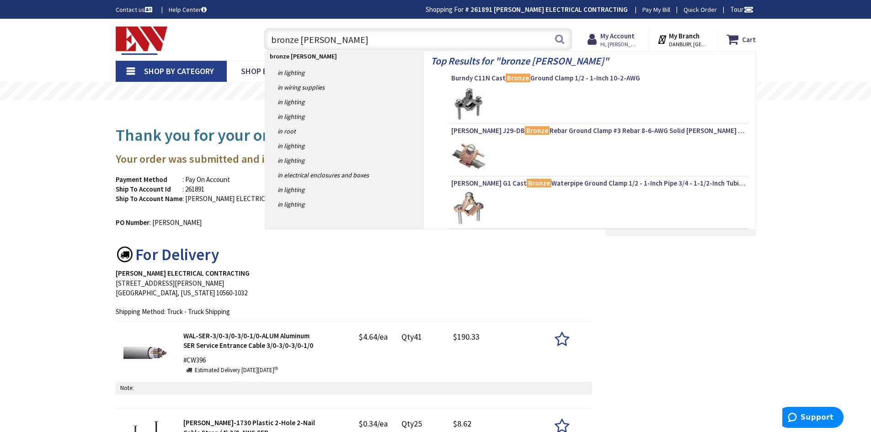
type input "bronze bell box"
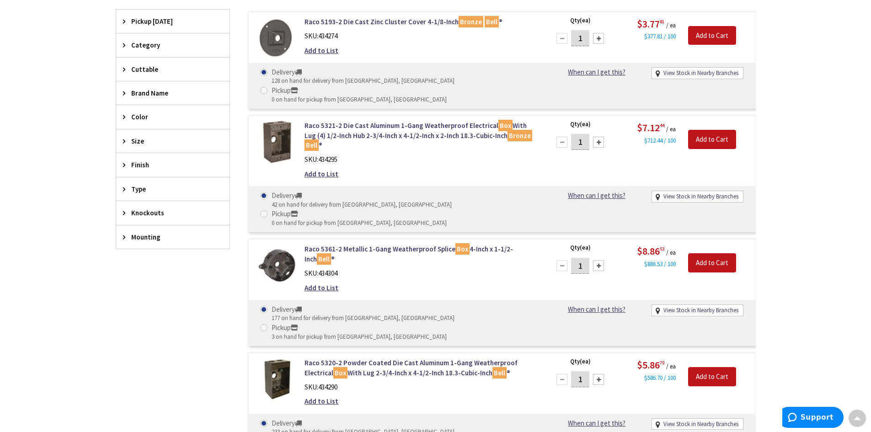
scroll to position [274, 0]
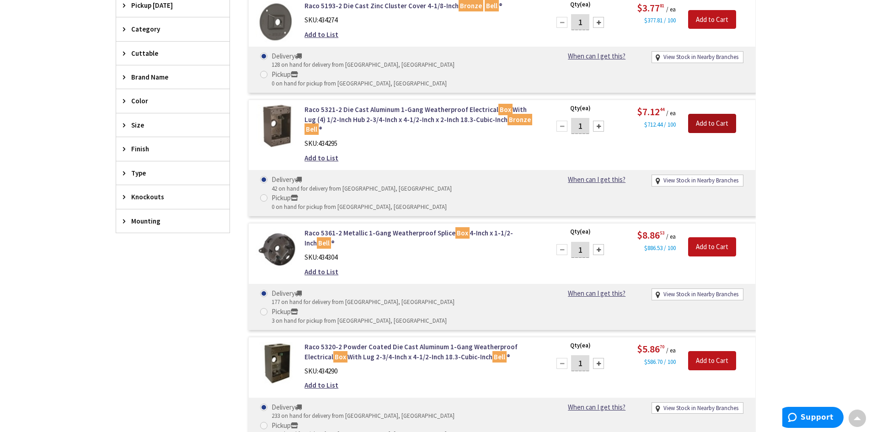
click at [711, 114] on input "Add to Cart" at bounding box center [712, 123] width 48 height 19
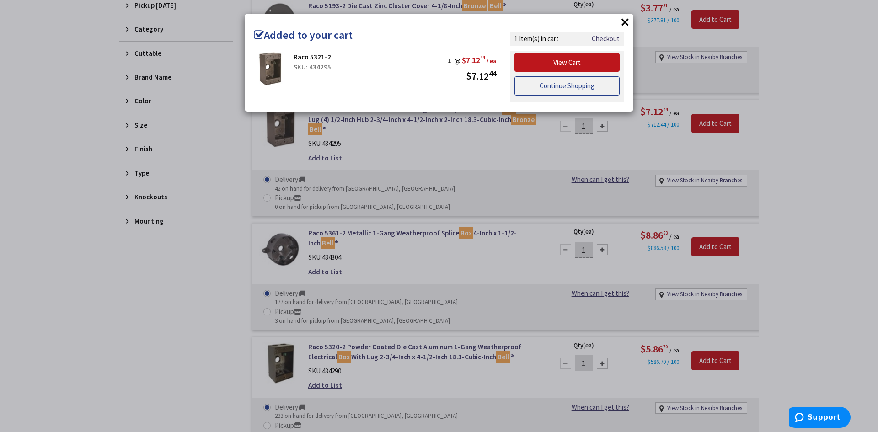
click at [550, 86] on link "Continue Shopping" at bounding box center [566, 85] width 105 height 19
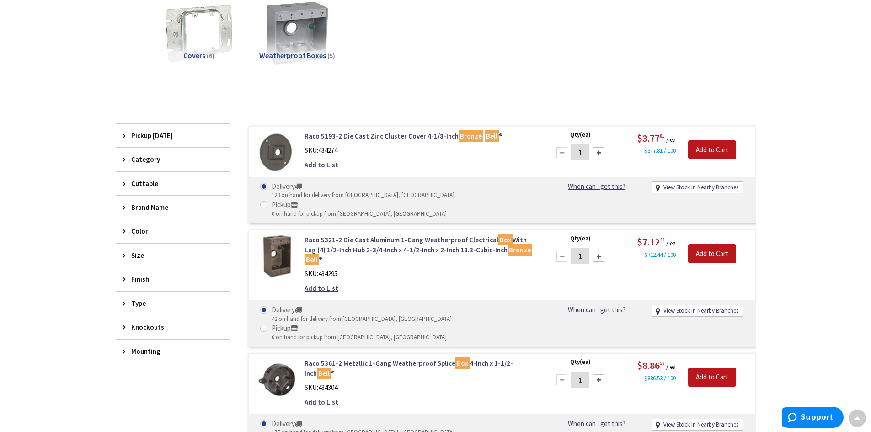
scroll to position [0, 0]
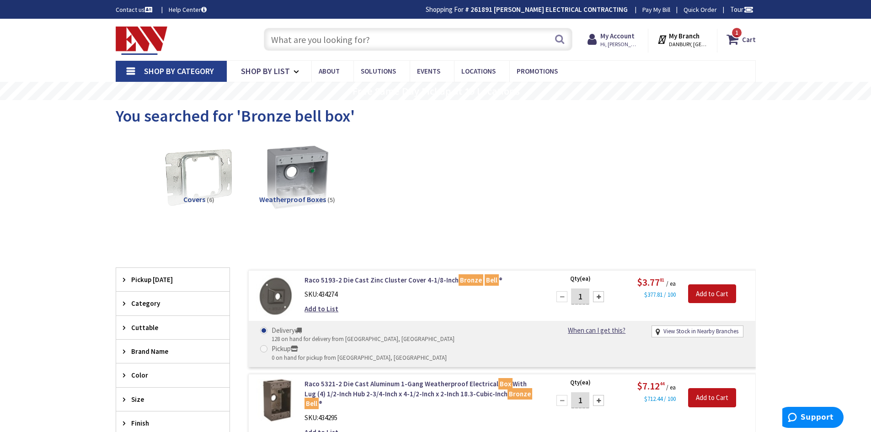
click at [371, 36] on input "text" at bounding box center [418, 39] width 309 height 23
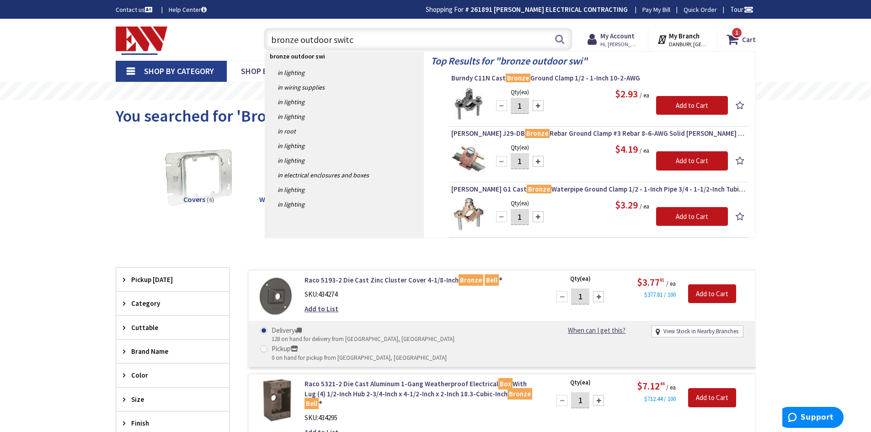
type input "bronze outdoor switch"
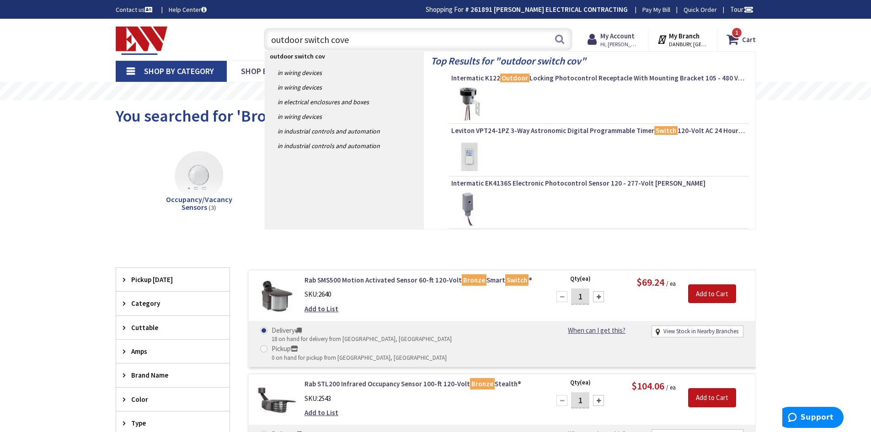
type input "outdoor switch cover"
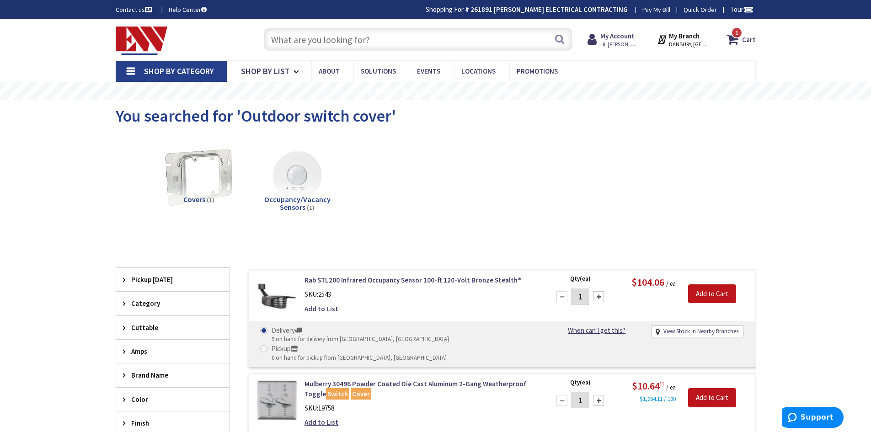
click at [351, 37] on input "text" at bounding box center [418, 39] width 309 height 23
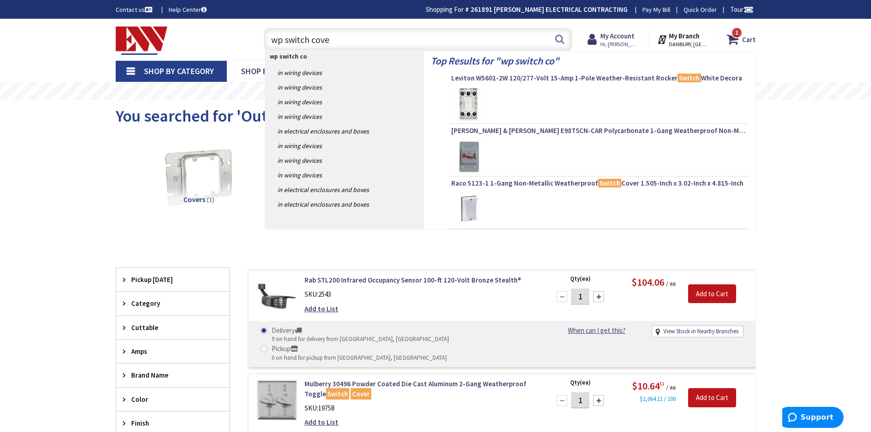
type input "wp switch cover"
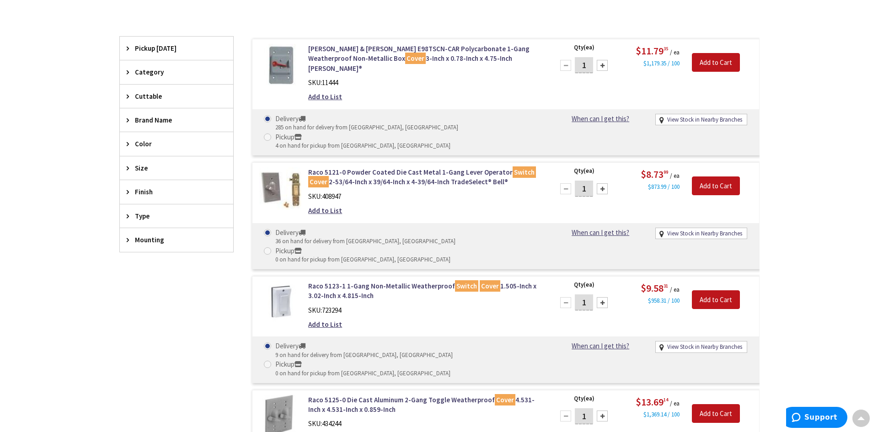
scroll to position [229, 0]
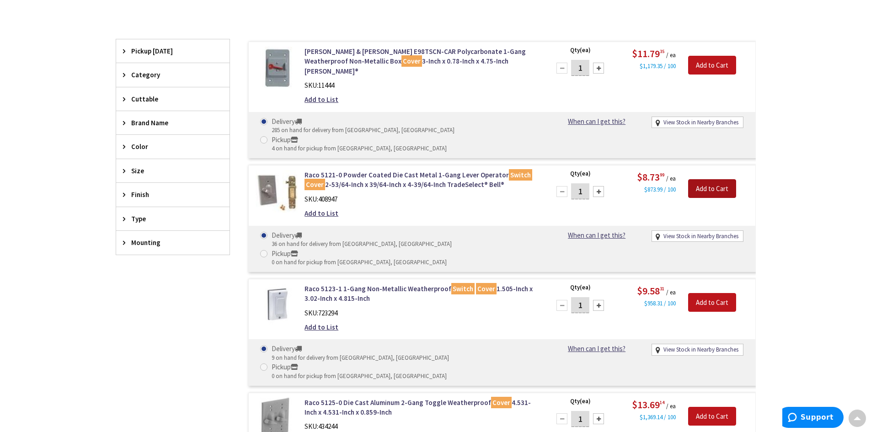
click at [716, 179] on input "Add to Cart" at bounding box center [712, 188] width 48 height 19
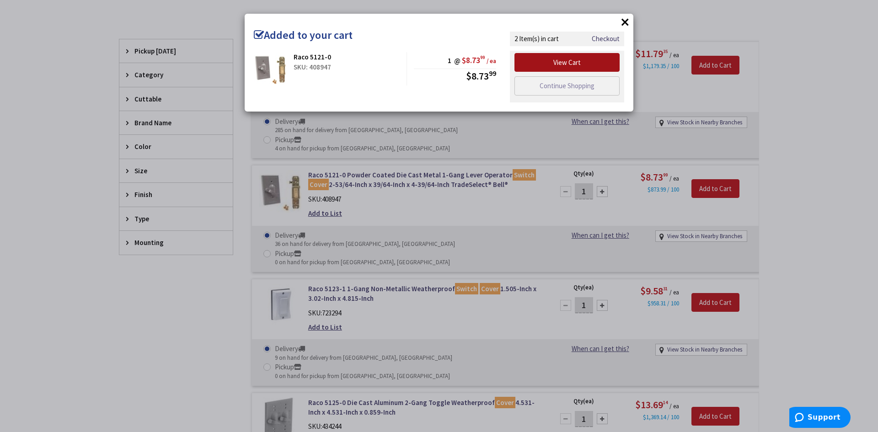
click at [572, 63] on link "View Cart" at bounding box center [566, 62] width 105 height 19
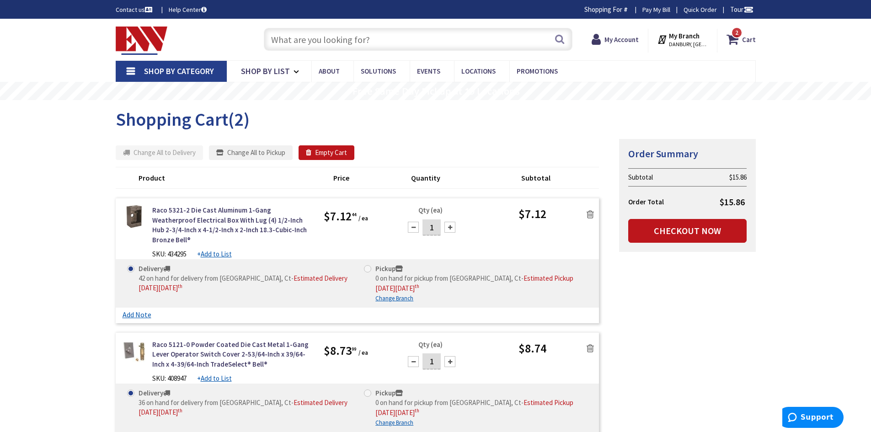
click at [590, 344] on icon at bounding box center [590, 348] width 7 height 9
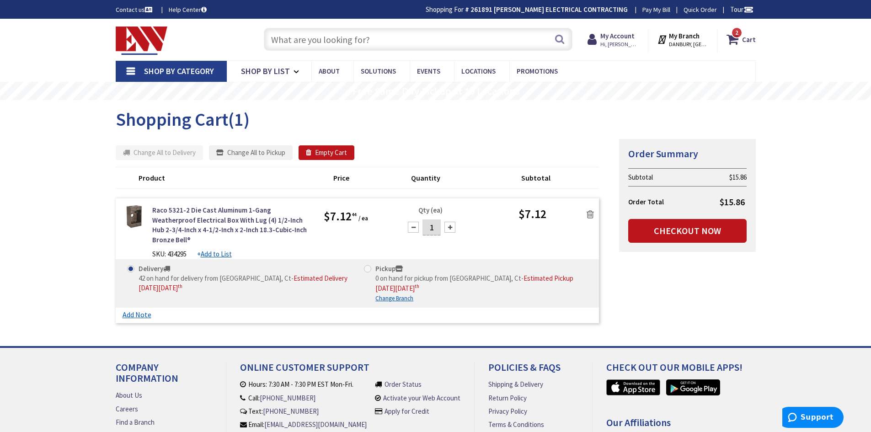
click at [410, 37] on input "text" at bounding box center [418, 39] width 309 height 23
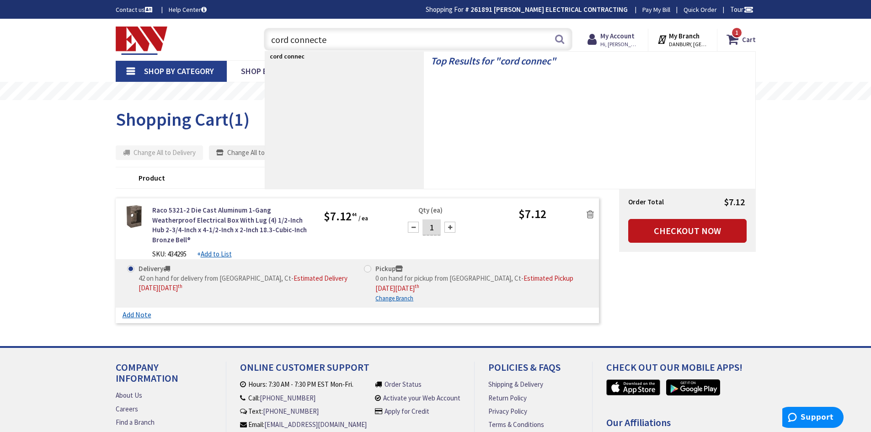
type input "cord connecter"
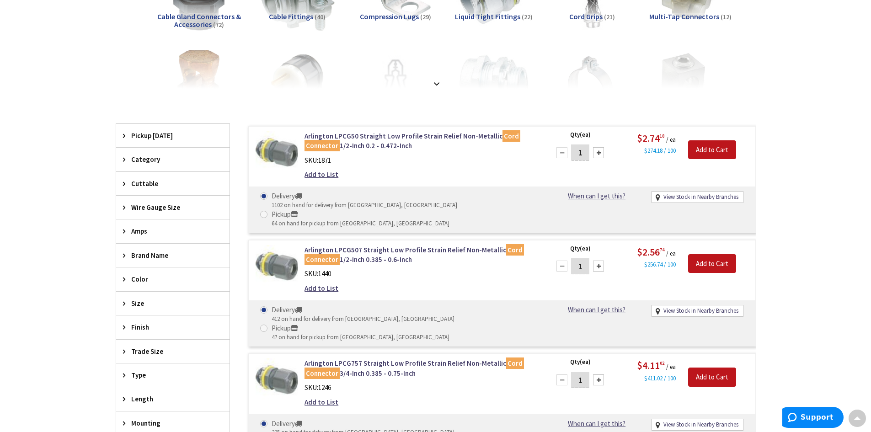
click at [596, 153] on div at bounding box center [598, 152] width 11 height 11
type input "4"
click at [710, 149] on input "Add to Cart" at bounding box center [712, 149] width 48 height 19
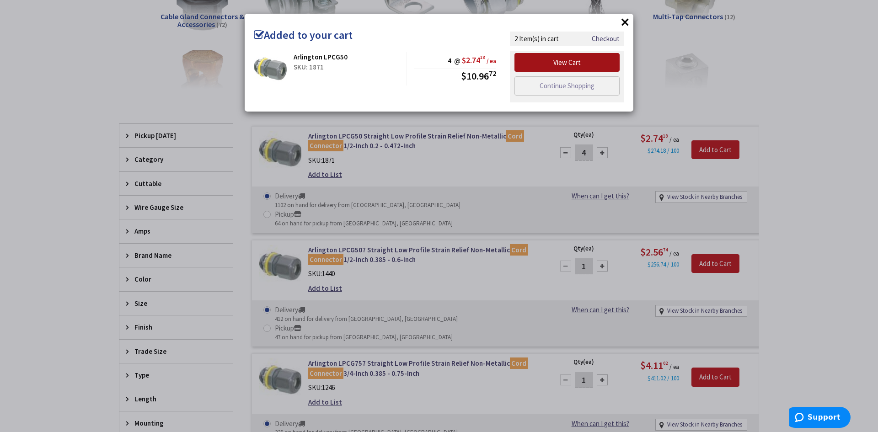
click at [562, 63] on link "View Cart" at bounding box center [566, 62] width 105 height 19
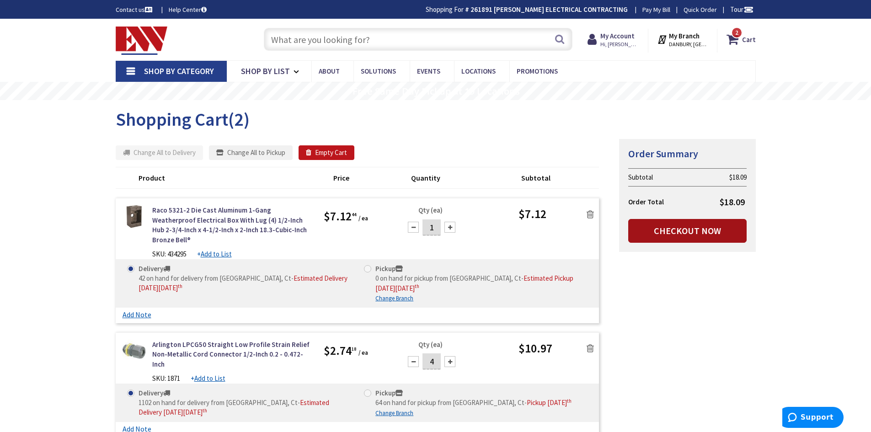
click at [689, 232] on link "Checkout Now" at bounding box center [687, 231] width 118 height 24
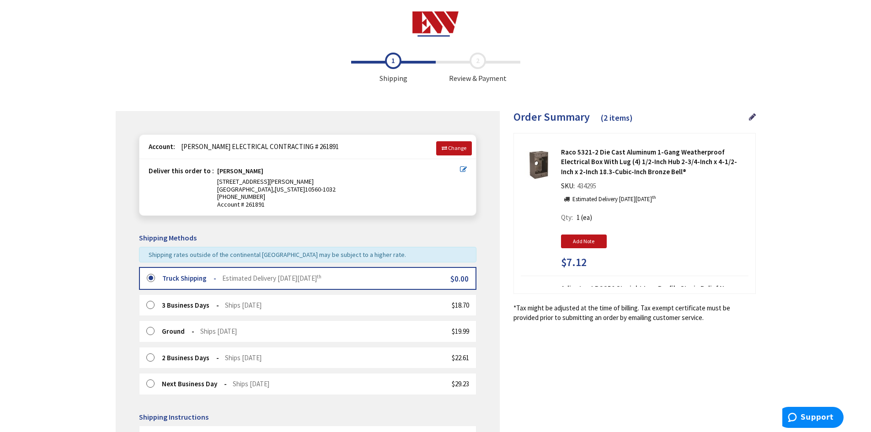
scroll to position [174, 0]
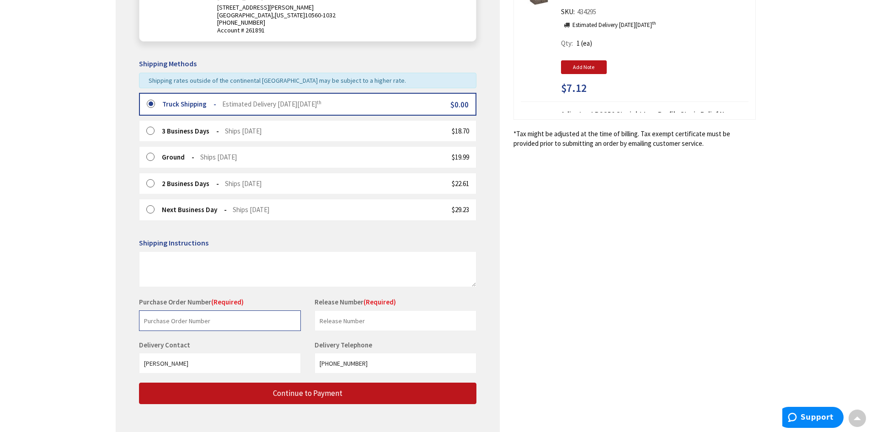
click at [182, 320] on input "text" at bounding box center [220, 320] width 162 height 21
type input "Kurt"
click at [402, 324] on input "text" at bounding box center [396, 320] width 162 height 21
type input "Steve"
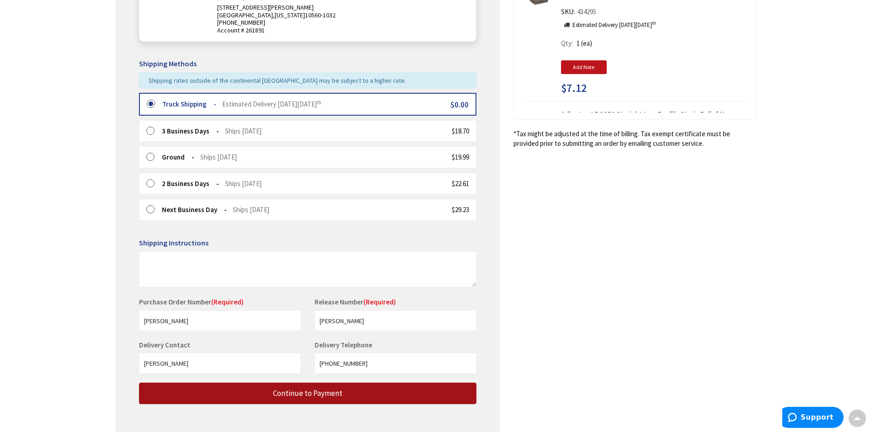
click at [358, 396] on button "Continue to Payment" at bounding box center [307, 393] width 337 height 21
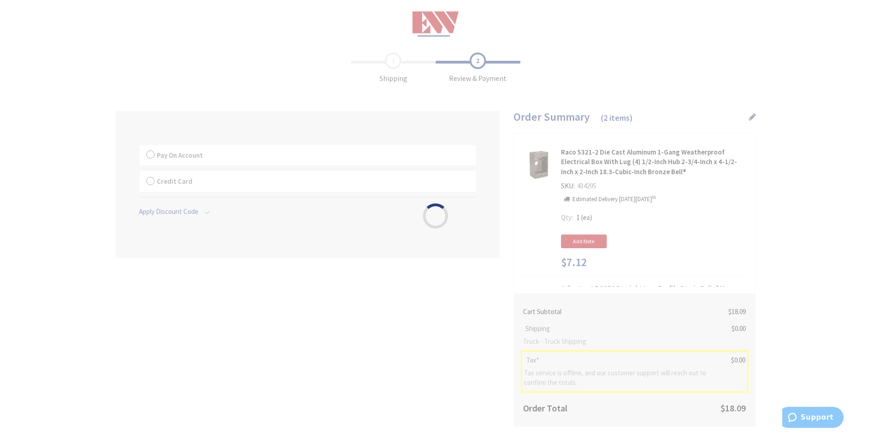
click at [149, 153] on div "Please wait..." at bounding box center [435, 216] width 871 height 432
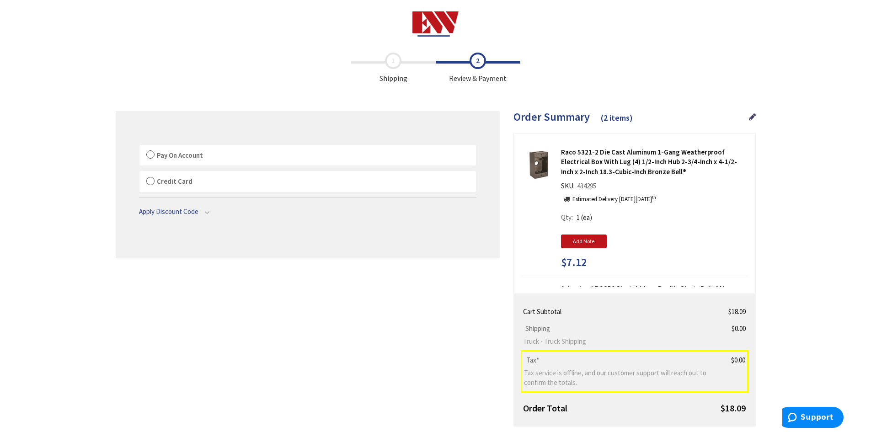
click at [150, 152] on label "Pay On Account" at bounding box center [307, 155] width 337 height 21
click at [150, 155] on label "Pay On Account" at bounding box center [307, 155] width 337 height 21
click at [139, 147] on input "Pay On Account" at bounding box center [139, 147] width 0 height 0
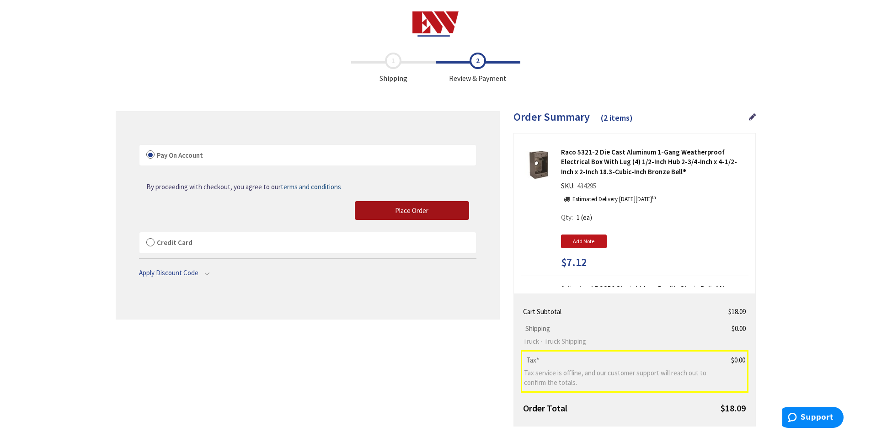
click at [397, 212] on span "Place Order" at bounding box center [411, 210] width 33 height 9
